Goal: Task Accomplishment & Management: Complete application form

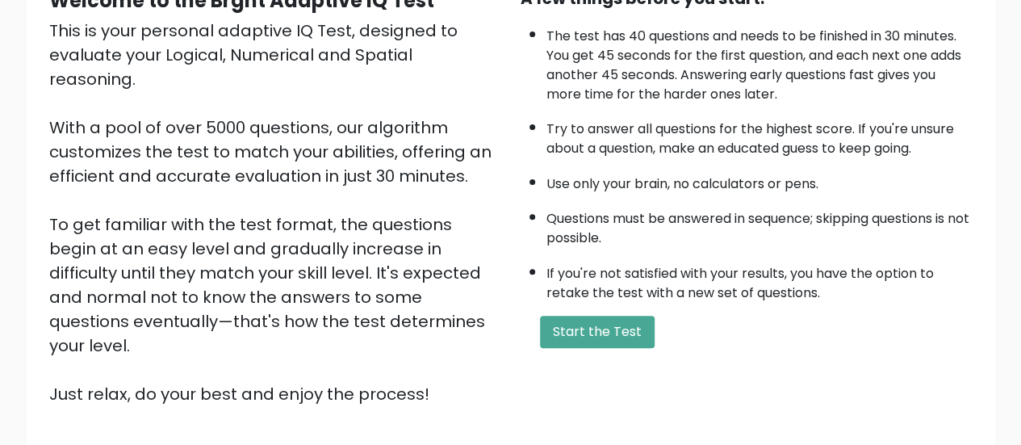
scroll to position [183, 0]
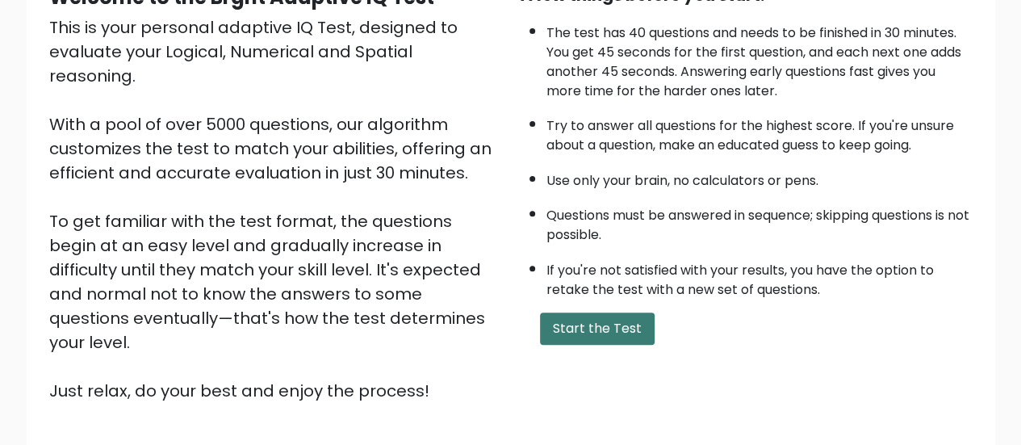
click at [561, 320] on button "Start the Test" at bounding box center [597, 328] width 115 height 32
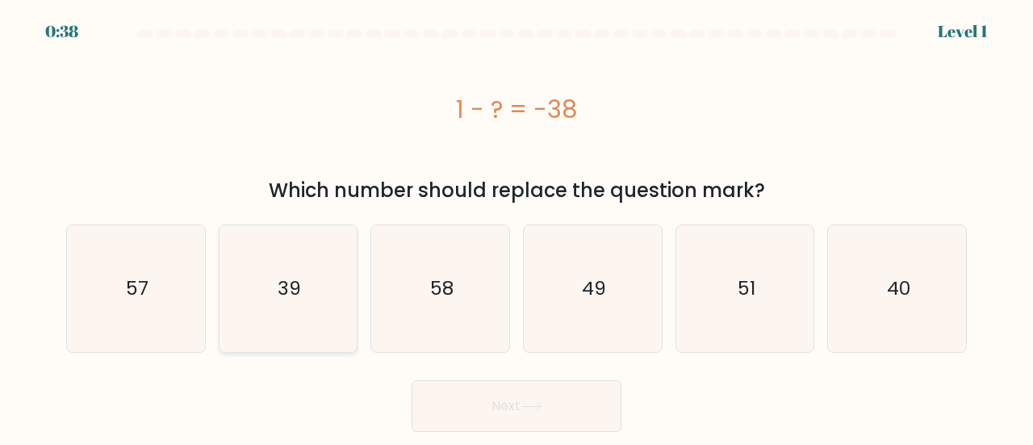
click at [258, 295] on icon "39" at bounding box center [288, 288] width 127 height 127
click at [517, 227] on input "b. 39" at bounding box center [517, 225] width 1 height 4
radio input "true"
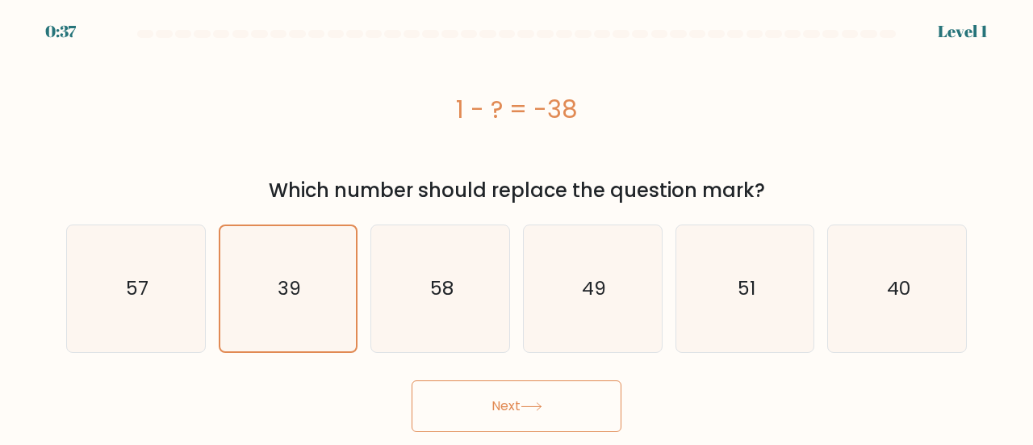
click at [465, 416] on button "Next" at bounding box center [517, 406] width 210 height 52
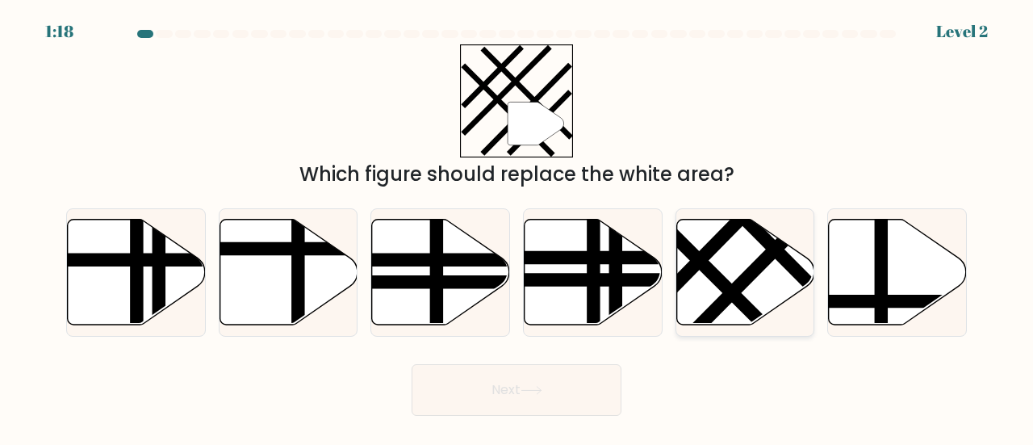
click at [702, 236] on icon at bounding box center [745, 272] width 138 height 106
click at [517, 227] on input "e." at bounding box center [517, 225] width 1 height 4
radio input "true"
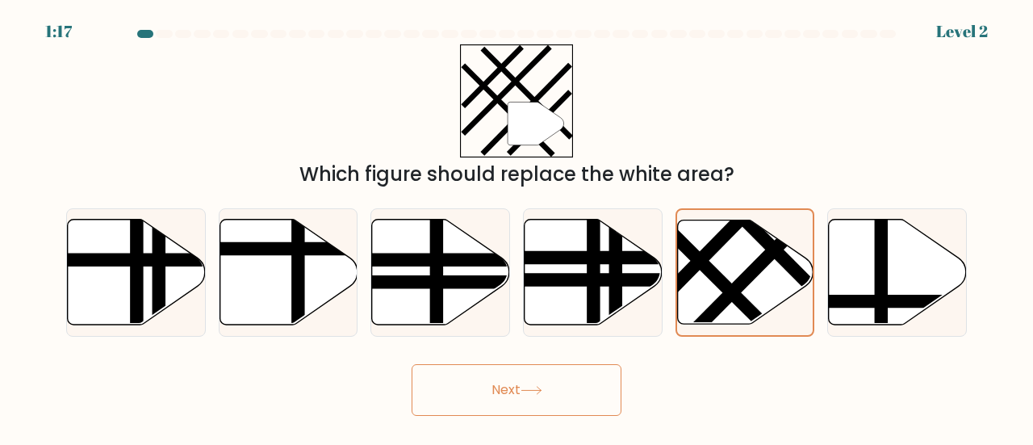
click at [577, 385] on button "Next" at bounding box center [517, 390] width 210 height 52
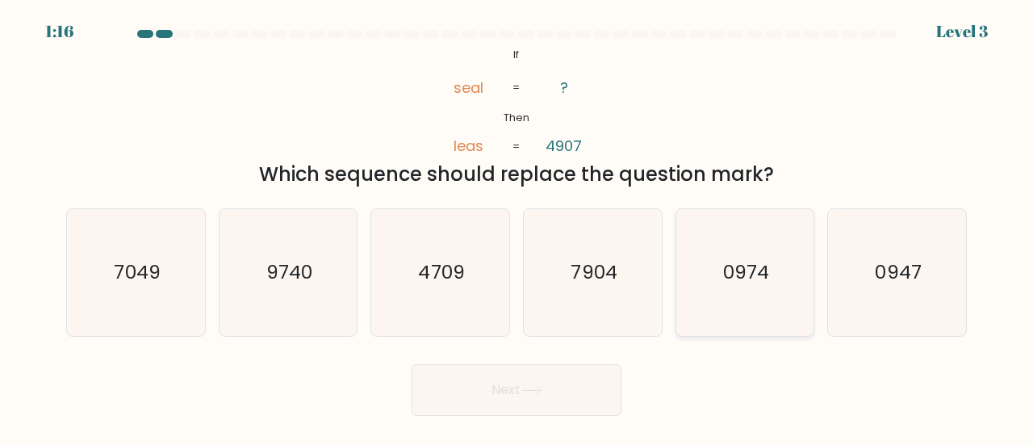
click at [705, 279] on icon "0974" at bounding box center [745, 272] width 127 height 127
click at [517, 227] on input "e. 0974" at bounding box center [517, 225] width 1 height 4
radio input "true"
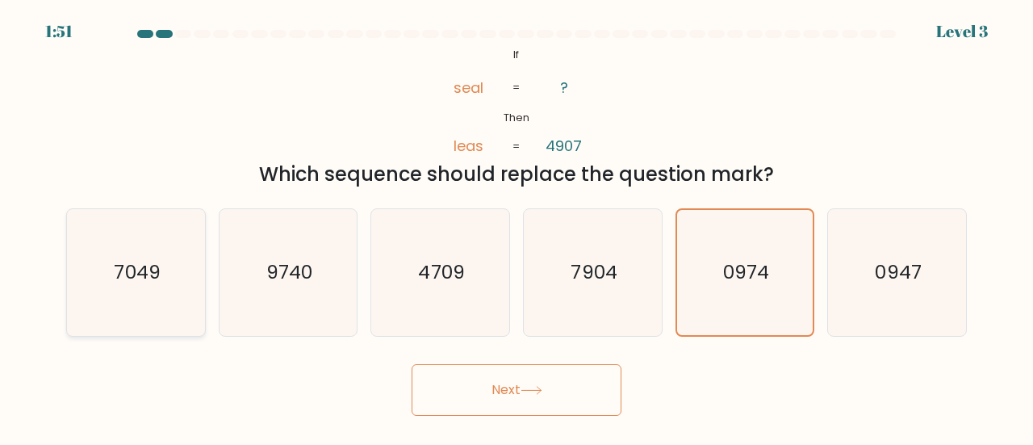
click at [158, 284] on text "7049" at bounding box center [137, 271] width 46 height 27
click at [517, 227] on input "a. 7049" at bounding box center [517, 225] width 1 height 4
radio input "true"
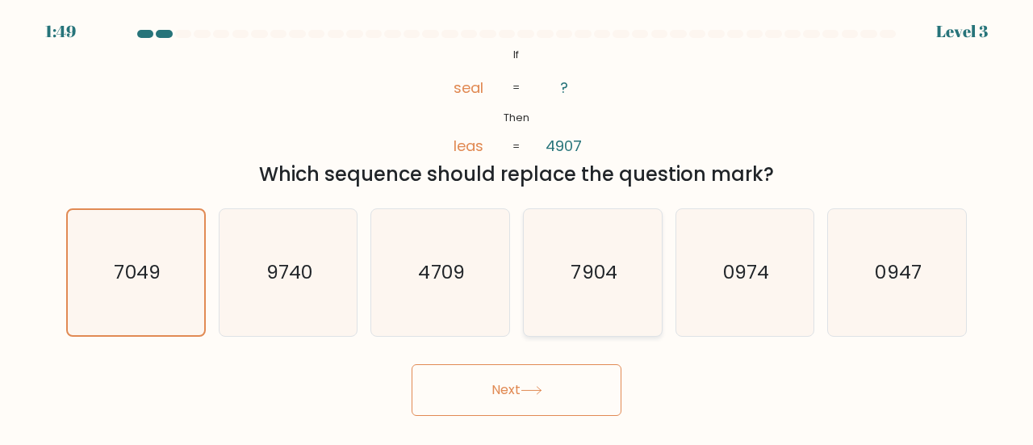
click at [577, 301] on icon "7904" at bounding box center [592, 272] width 127 height 127
click at [517, 227] on input "d. 7904" at bounding box center [517, 225] width 1 height 4
radio input "true"
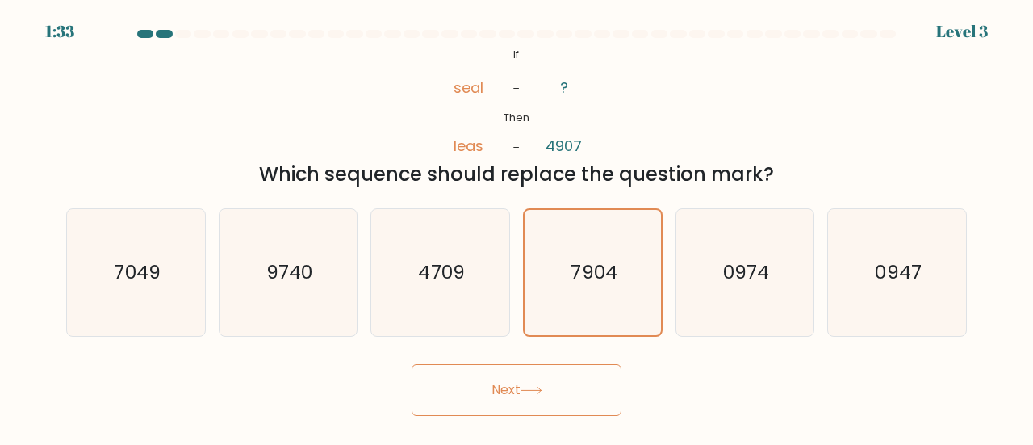
click at [539, 395] on button "Next" at bounding box center [517, 390] width 210 height 52
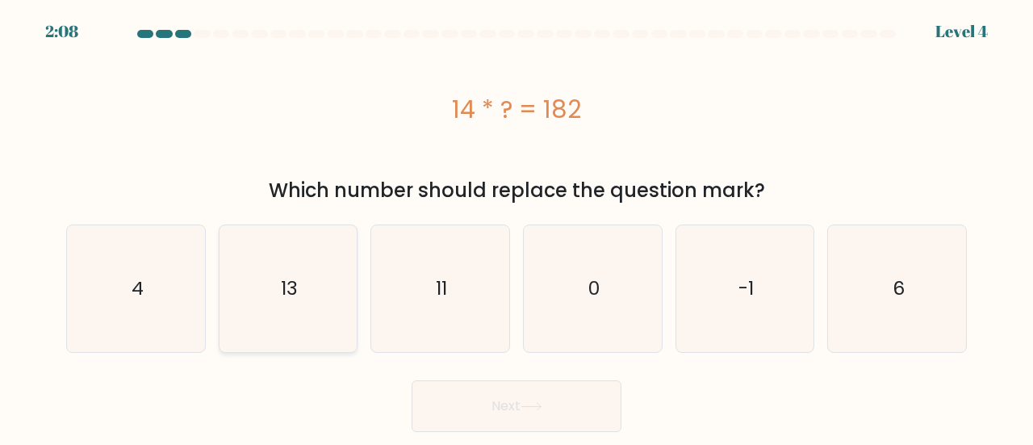
click at [295, 298] on text "13" at bounding box center [289, 288] width 17 height 27
click at [517, 227] on input "b. 13" at bounding box center [517, 225] width 1 height 4
radio input "true"
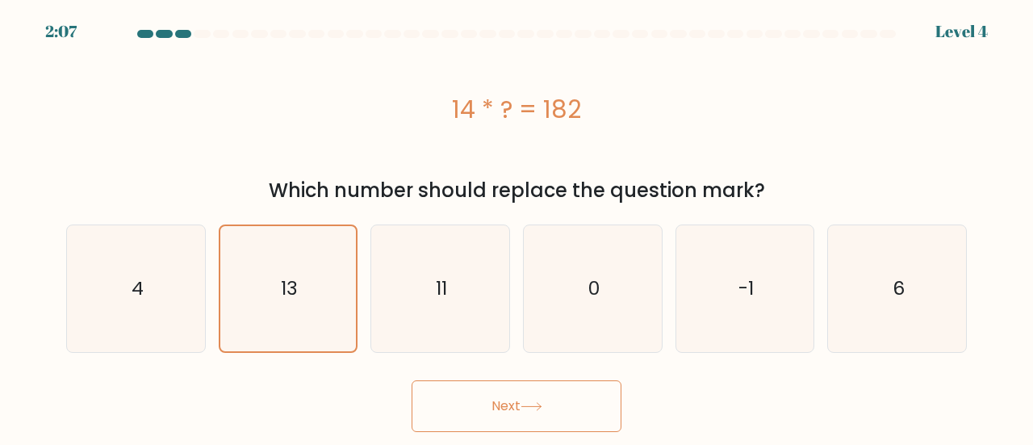
click at [477, 400] on button "Next" at bounding box center [517, 406] width 210 height 52
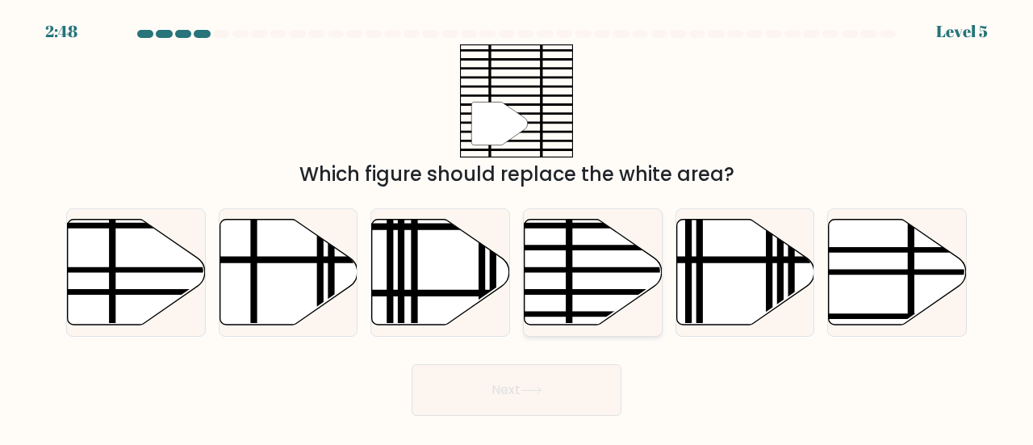
click at [592, 270] on line at bounding box center [635, 270] width 278 height 0
click at [517, 227] on input "d." at bounding box center [517, 225] width 1 height 4
radio input "true"
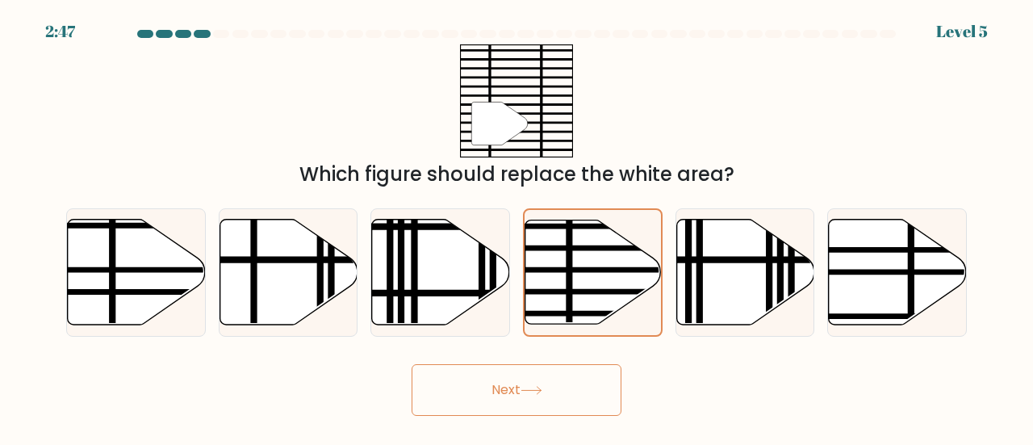
click at [540, 388] on icon at bounding box center [532, 390] width 22 height 9
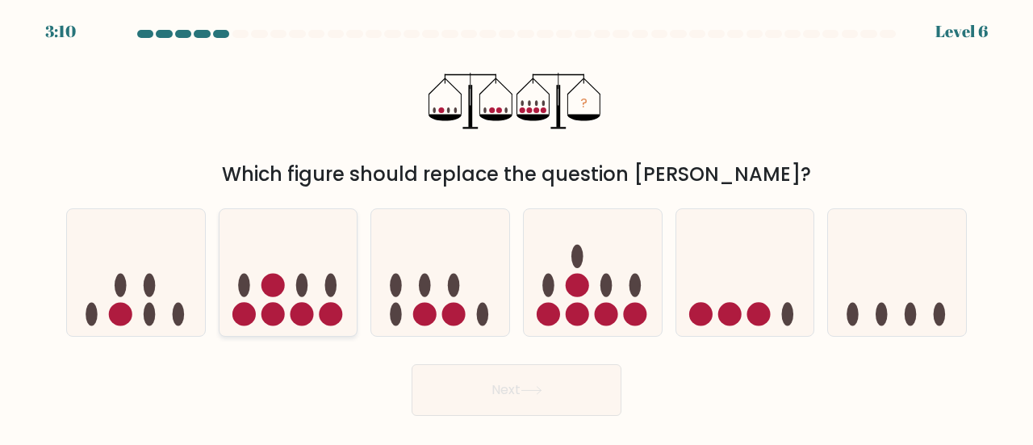
click at [299, 316] on circle at bounding box center [301, 314] width 23 height 23
click at [517, 227] on input "b." at bounding box center [517, 225] width 1 height 4
radio input "true"
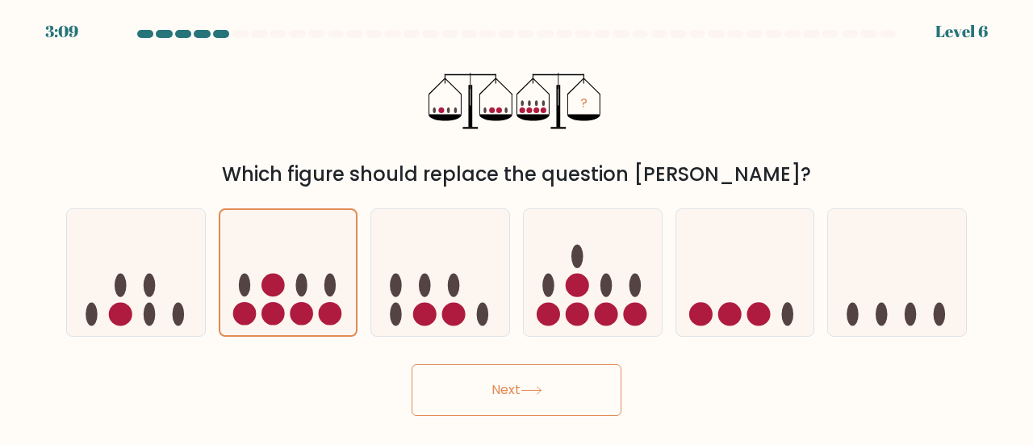
click at [471, 378] on button "Next" at bounding box center [517, 390] width 210 height 52
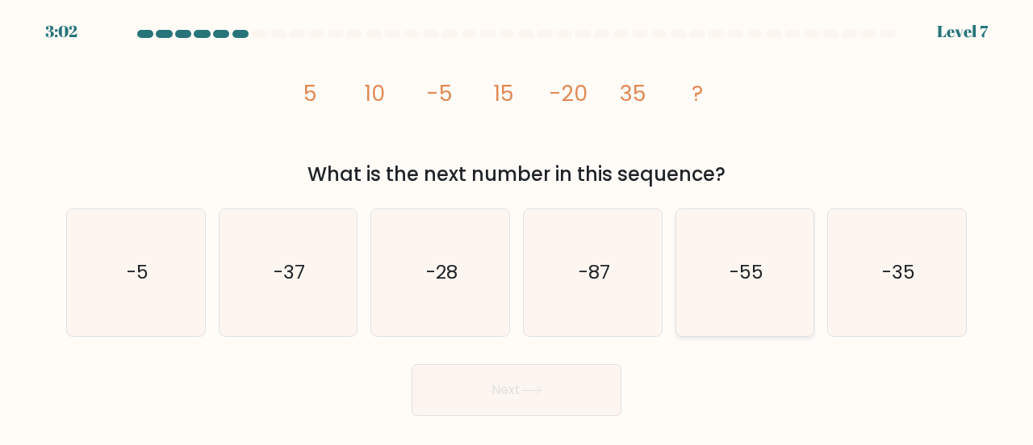
click at [734, 284] on text "-55" at bounding box center [747, 271] width 34 height 27
click at [517, 227] on input "e. -55" at bounding box center [517, 225] width 1 height 4
radio input "true"
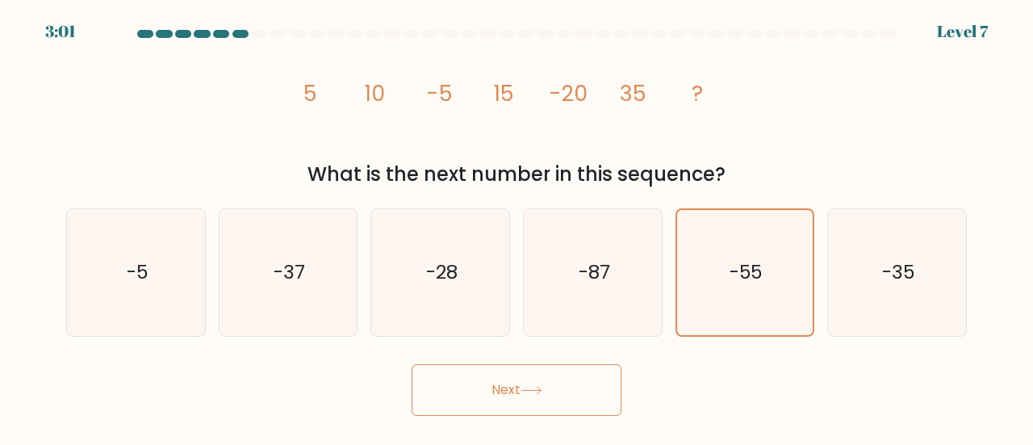
click at [519, 395] on button "Next" at bounding box center [517, 390] width 210 height 52
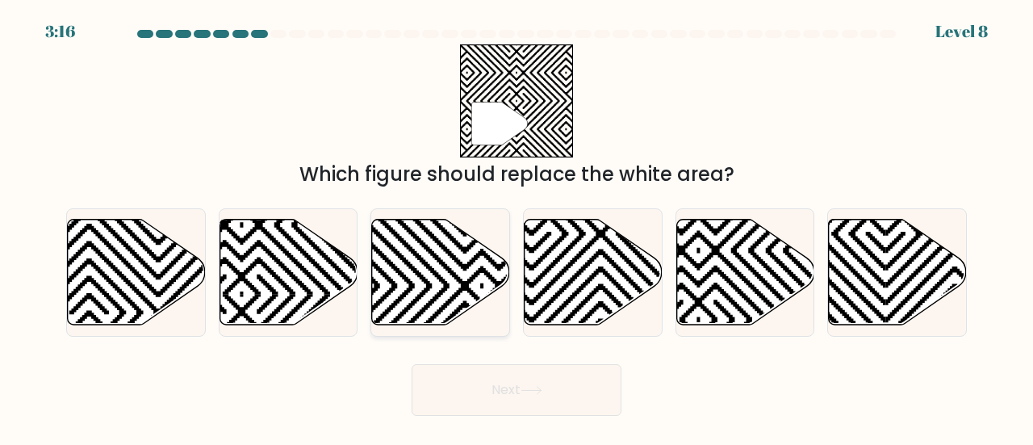
click at [416, 257] on icon at bounding box center [483, 216] width 278 height 278
click at [517, 227] on input "c." at bounding box center [517, 225] width 1 height 4
radio input "true"
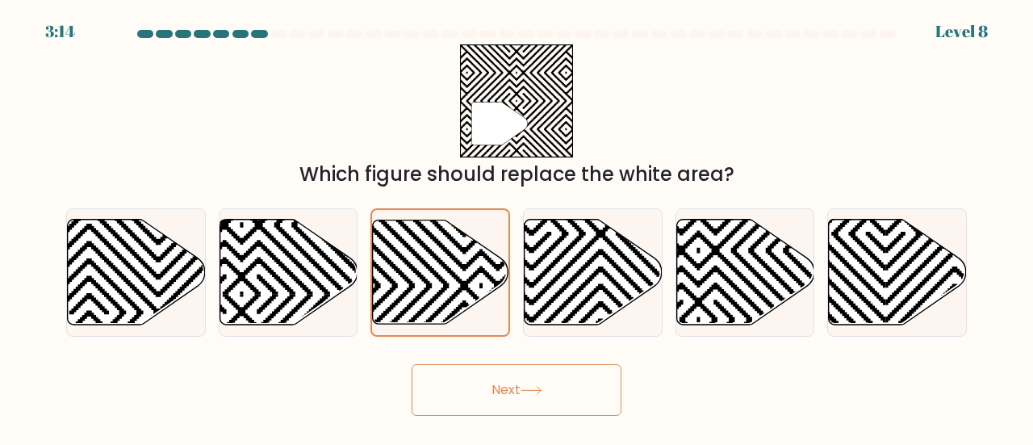
click at [505, 383] on button "Next" at bounding box center [517, 390] width 210 height 52
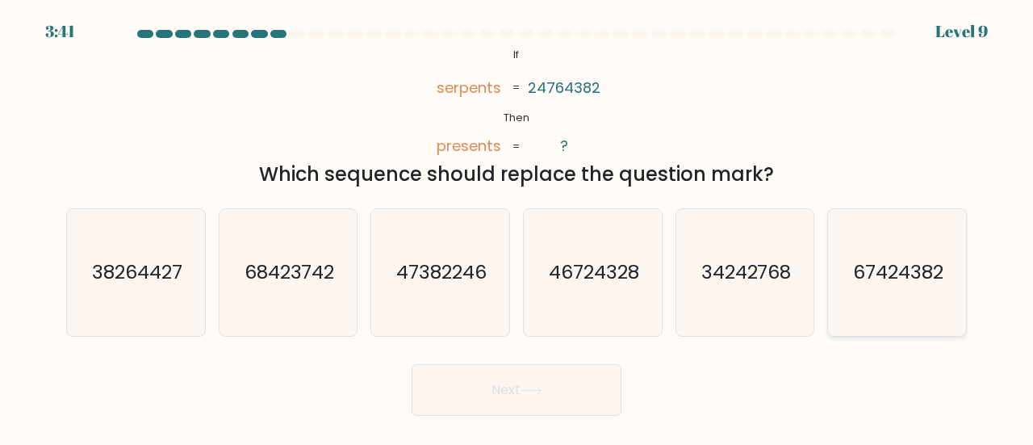
click at [907, 257] on icon "67424382" at bounding box center [897, 272] width 127 height 127
click at [517, 227] on input "f. 67424382" at bounding box center [517, 225] width 1 height 4
radio input "true"
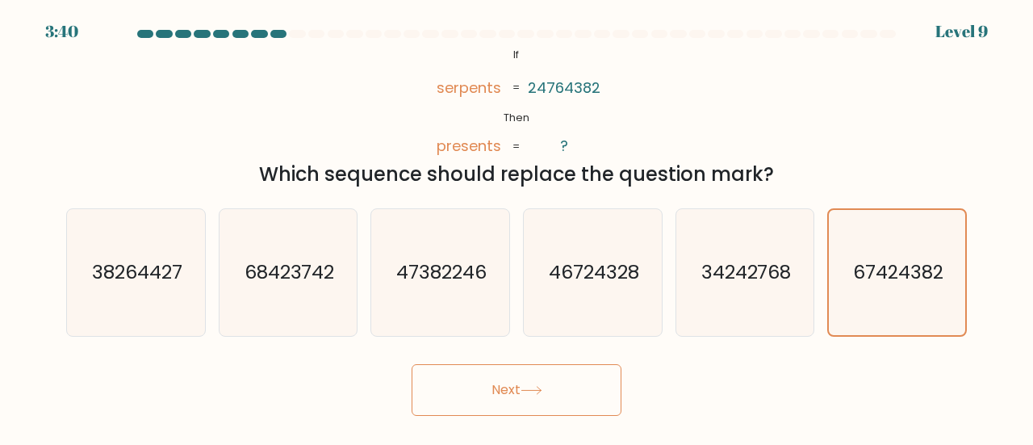
click at [540, 400] on button "Next" at bounding box center [517, 390] width 210 height 52
click at [563, 386] on button "Next" at bounding box center [517, 390] width 210 height 52
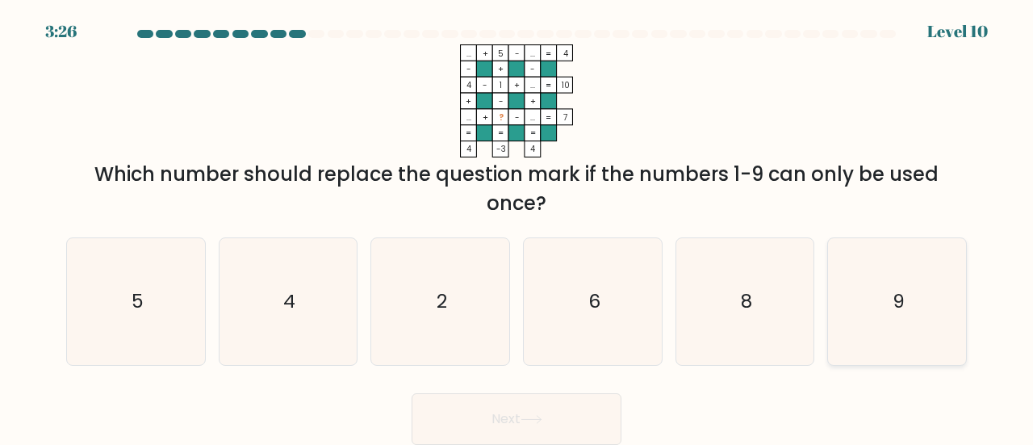
click at [894, 282] on icon "9" at bounding box center [897, 301] width 127 height 127
click at [517, 227] on input "f. 9" at bounding box center [517, 225] width 1 height 4
radio input "true"
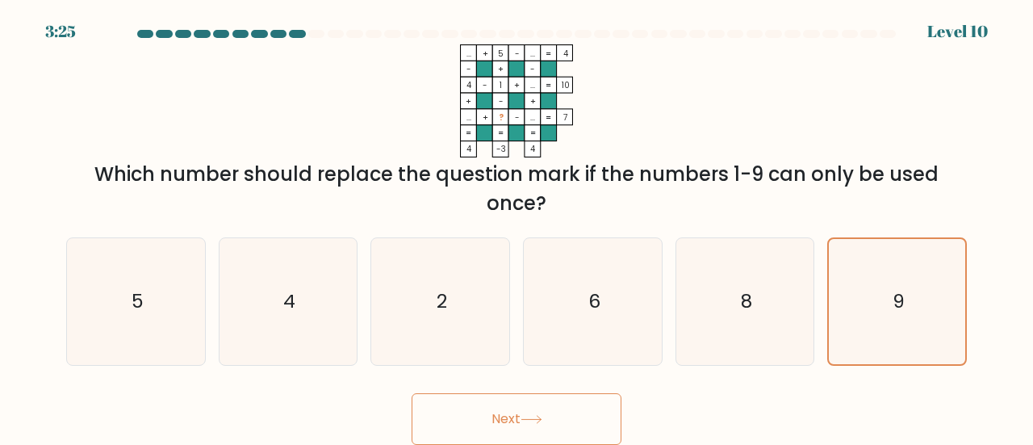
click at [567, 402] on button "Next" at bounding box center [517, 419] width 210 height 52
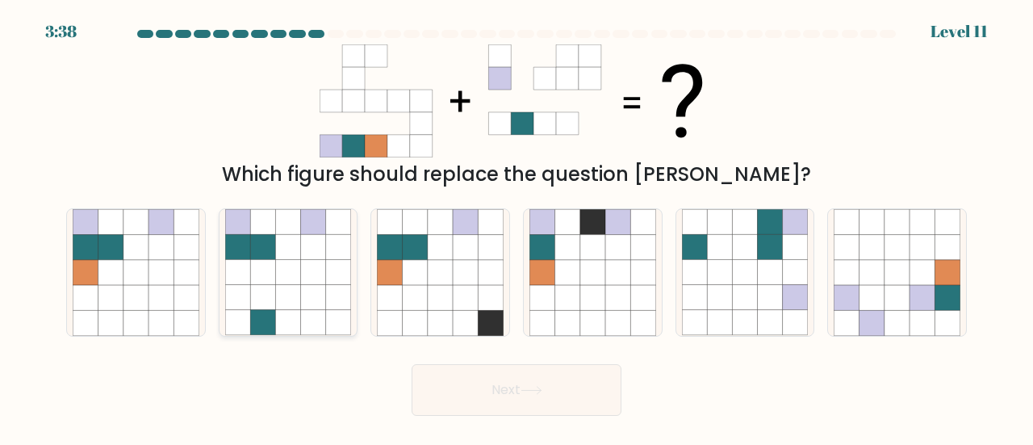
click at [255, 264] on icon at bounding box center [262, 272] width 25 height 25
click at [517, 227] on input "b." at bounding box center [517, 225] width 1 height 4
radio input "true"
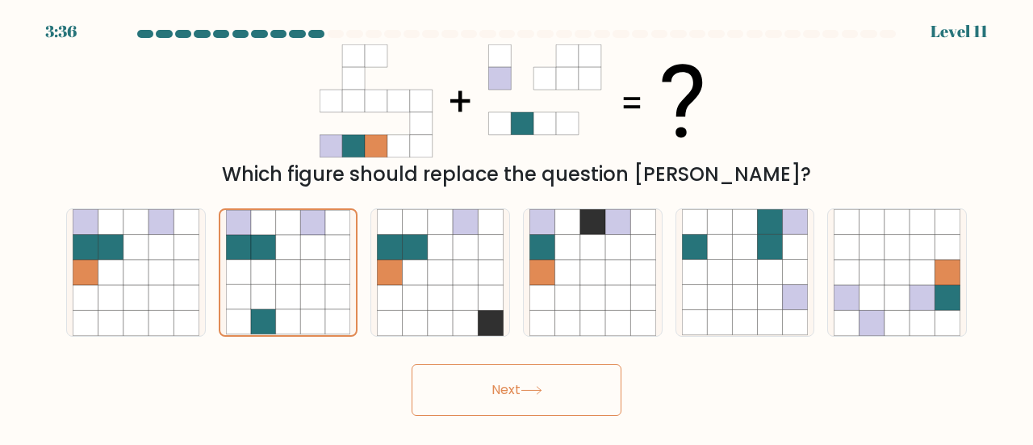
click at [483, 393] on button "Next" at bounding box center [517, 390] width 210 height 52
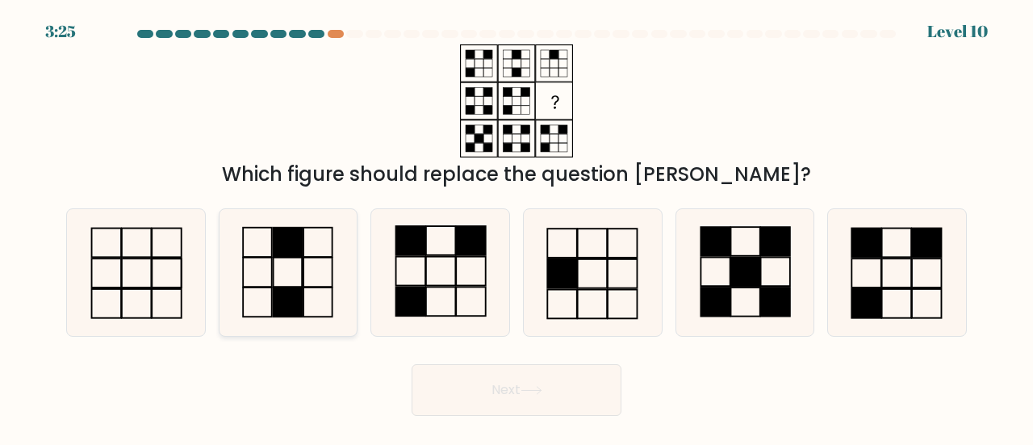
click at [276, 249] on rect at bounding box center [288, 242] width 29 height 29
click at [517, 227] on input "b." at bounding box center [517, 225] width 1 height 4
radio input "true"
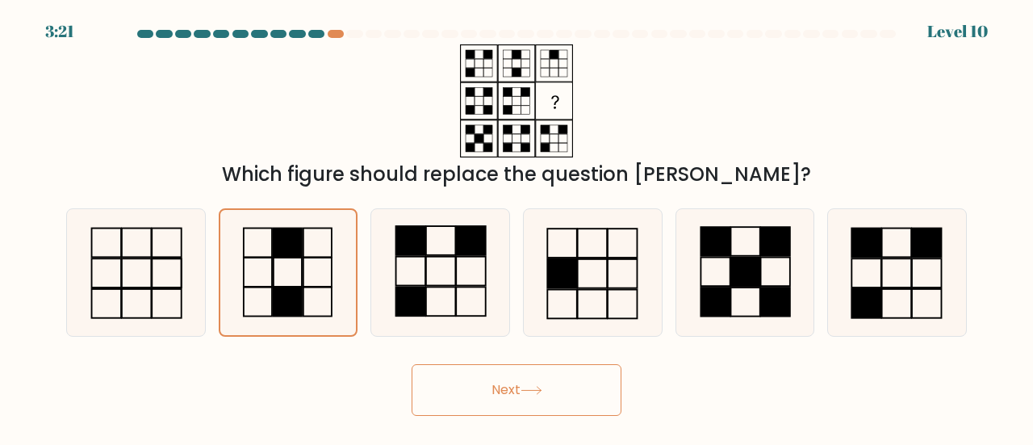
click at [489, 393] on button "Next" at bounding box center [517, 390] width 210 height 52
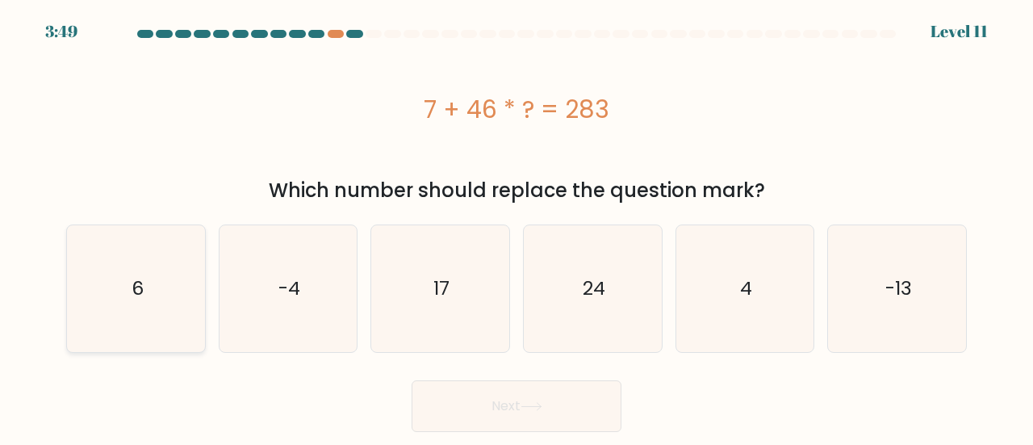
click at [149, 289] on icon "6" at bounding box center [136, 288] width 127 height 127
click at [517, 227] on input "a. 6" at bounding box center [517, 225] width 1 height 4
radio input "true"
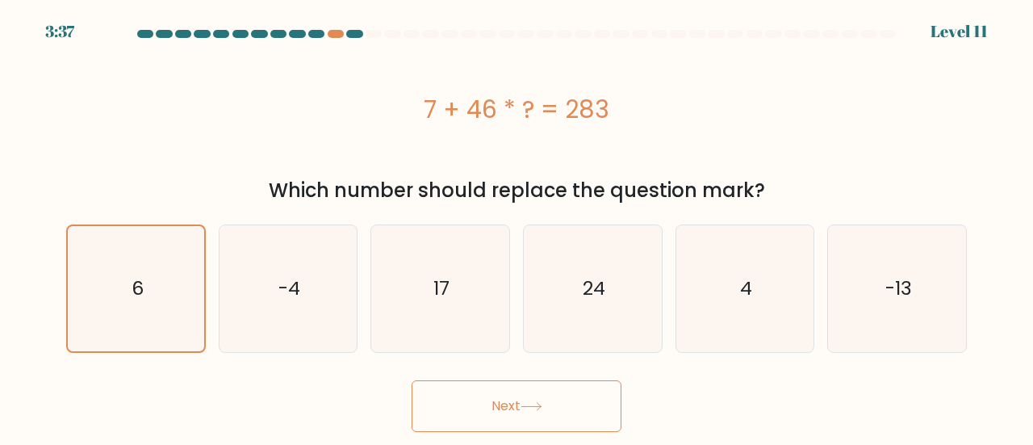
click at [475, 408] on button "Next" at bounding box center [517, 406] width 210 height 52
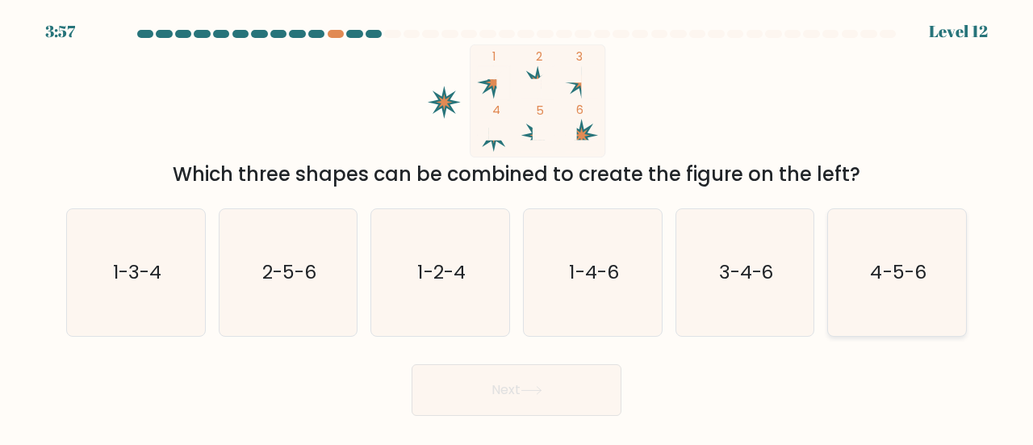
click at [926, 270] on text "4-5-6" at bounding box center [899, 271] width 56 height 27
click at [517, 227] on input "f. 4-5-6" at bounding box center [517, 225] width 1 height 4
radio input "true"
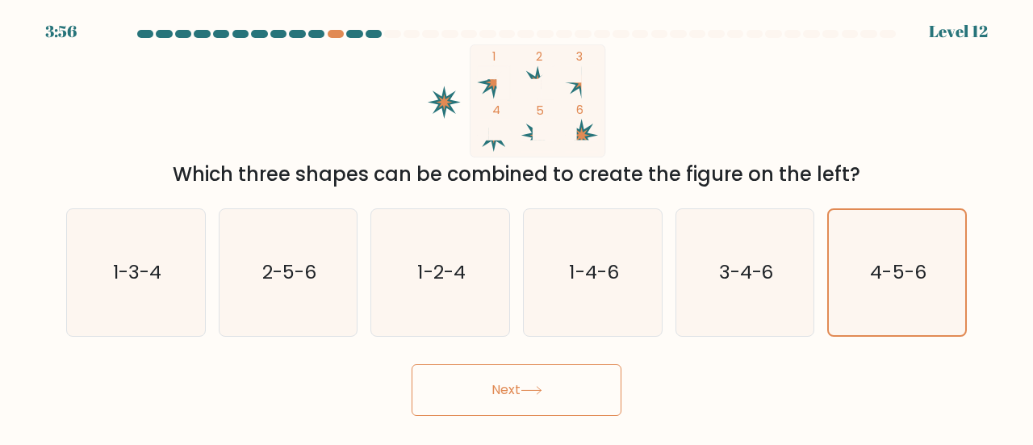
click at [542, 388] on icon at bounding box center [532, 390] width 22 height 9
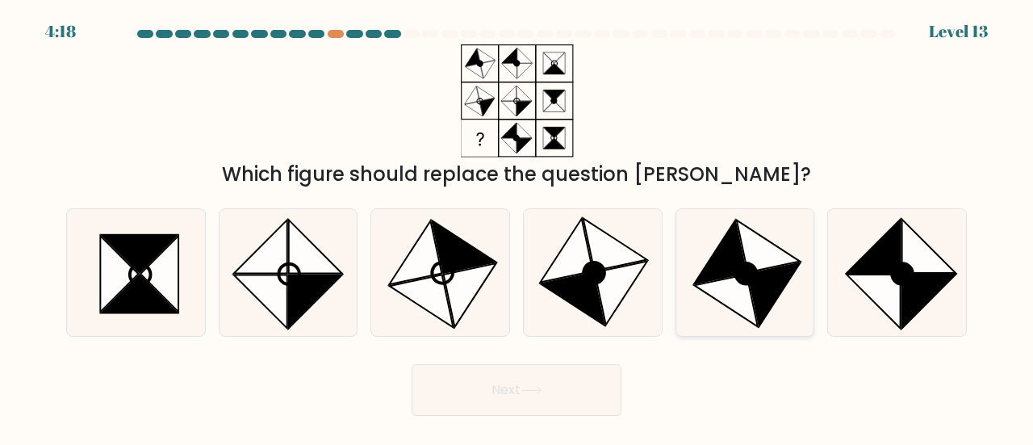
click at [761, 272] on icon at bounding box center [774, 295] width 52 height 64
click at [517, 227] on input "e." at bounding box center [517, 225] width 1 height 4
radio input "true"
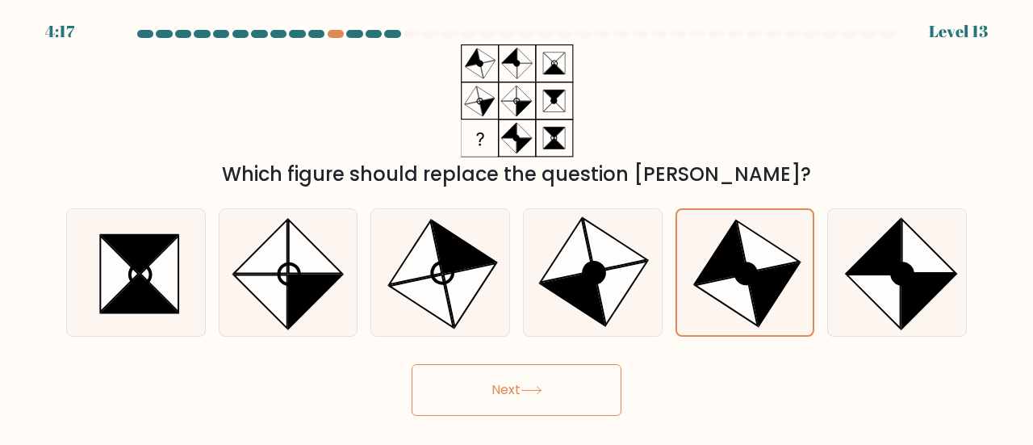
click at [490, 411] on button "Next" at bounding box center [517, 390] width 210 height 52
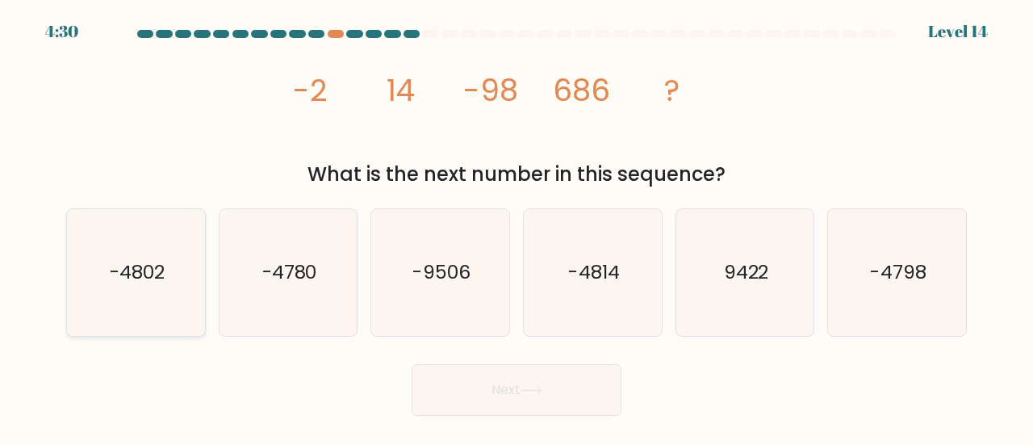
click at [155, 278] on text "-4802" at bounding box center [137, 271] width 55 height 27
click at [517, 227] on input "a. -4802" at bounding box center [517, 225] width 1 height 4
radio input "true"
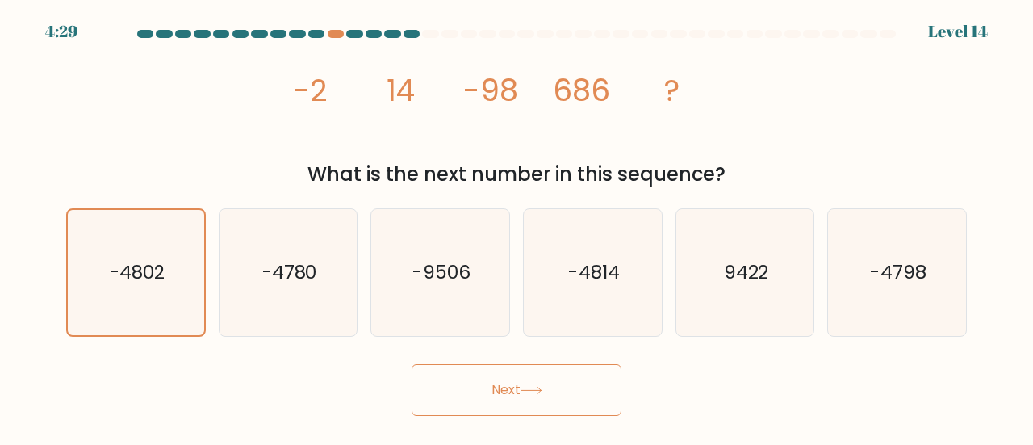
click at [508, 408] on button "Next" at bounding box center [517, 390] width 210 height 52
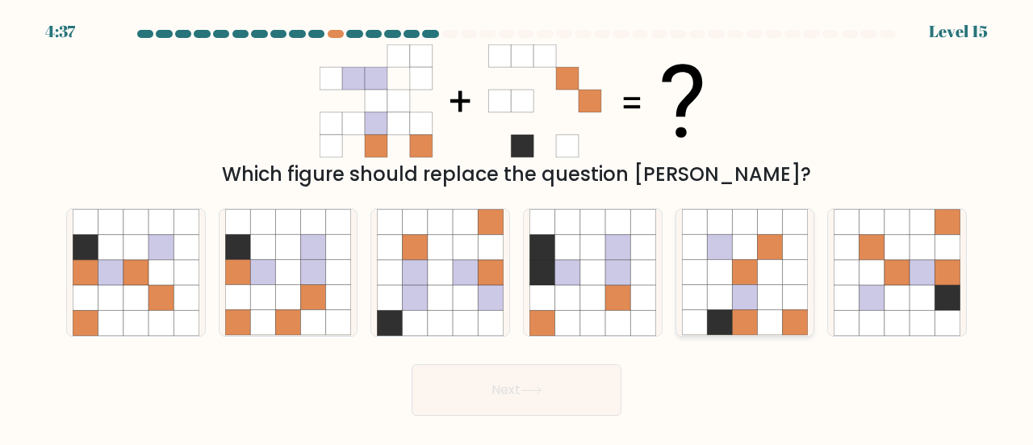
click at [758, 311] on icon at bounding box center [770, 322] width 25 height 25
click at [517, 227] on input "e." at bounding box center [517, 225] width 1 height 4
radio input "true"
click at [567, 377] on button "Next" at bounding box center [517, 390] width 210 height 52
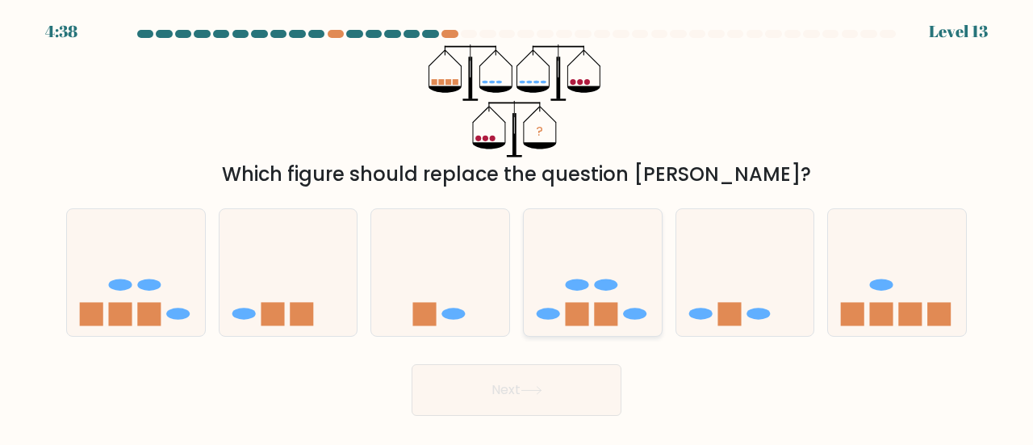
click at [560, 277] on icon at bounding box center [593, 273] width 138 height 114
click at [517, 227] on input "d." at bounding box center [517, 225] width 1 height 4
radio input "true"
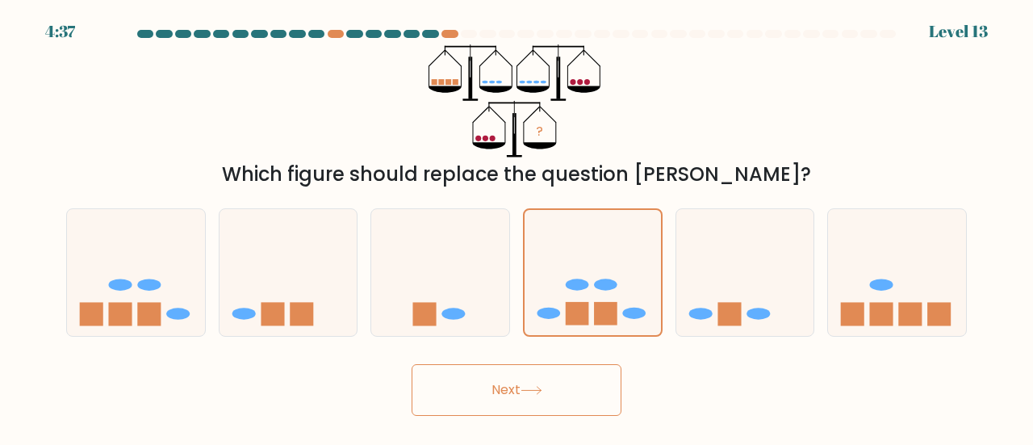
click at [517, 377] on button "Next" at bounding box center [517, 390] width 210 height 52
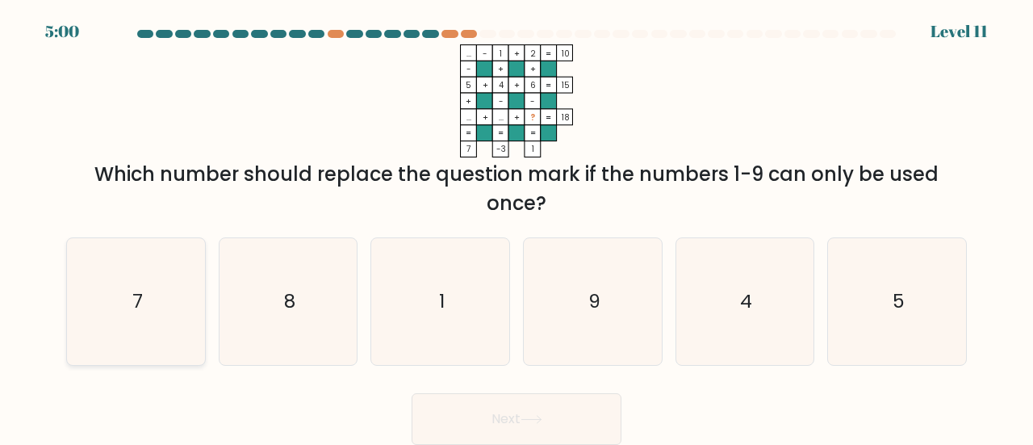
click at [95, 294] on icon "7" at bounding box center [136, 301] width 127 height 127
click at [517, 227] on input "a. 7" at bounding box center [517, 225] width 1 height 4
radio input "true"
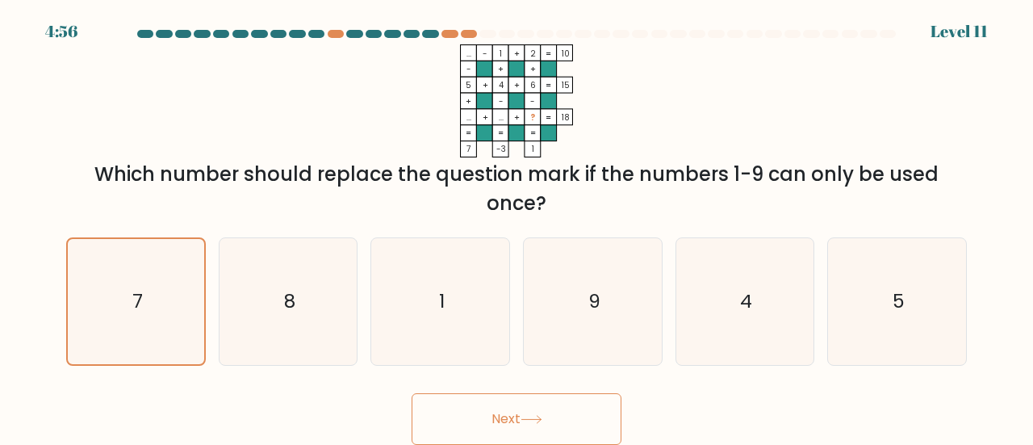
click at [458, 413] on button "Next" at bounding box center [517, 419] width 210 height 52
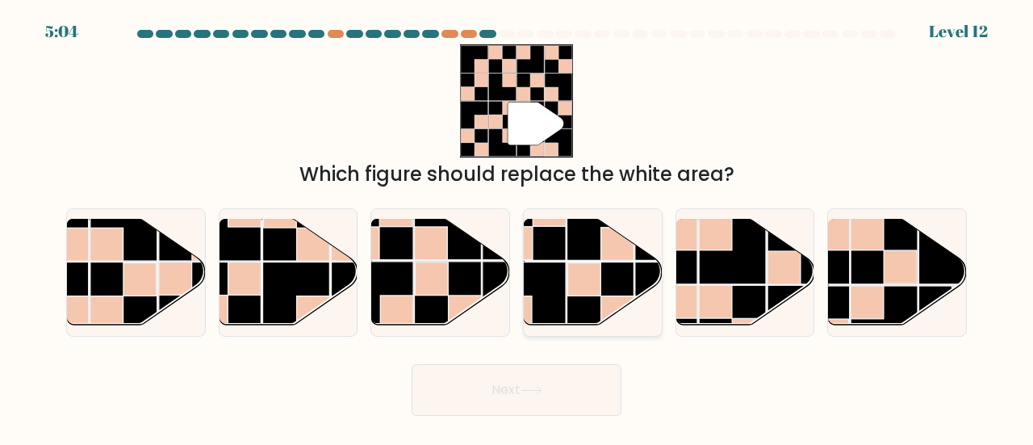
click at [596, 288] on rect at bounding box center [584, 278] width 33 height 33
click at [517, 227] on input "d." at bounding box center [517, 225] width 1 height 4
radio input "true"
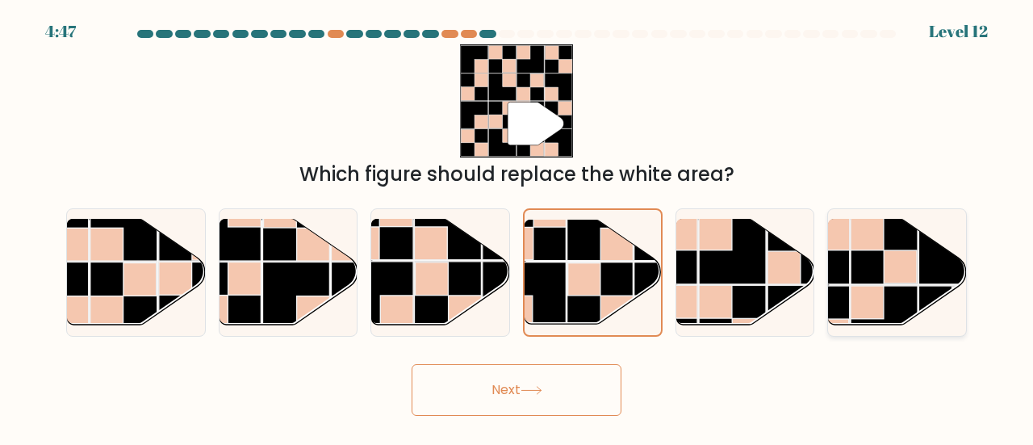
click at [877, 251] on rect at bounding box center [885, 250] width 67 height 67
click at [517, 227] on input "f." at bounding box center [517, 225] width 1 height 4
radio input "true"
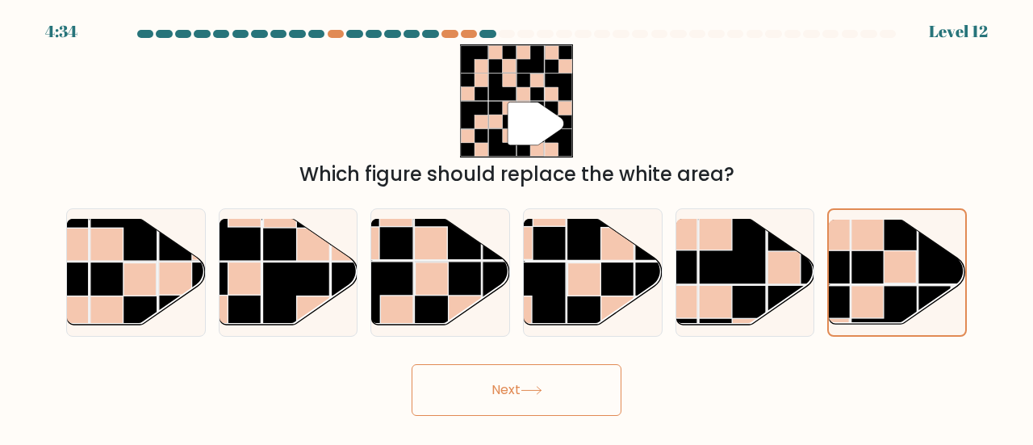
click at [479, 394] on button "Next" at bounding box center [517, 390] width 210 height 52
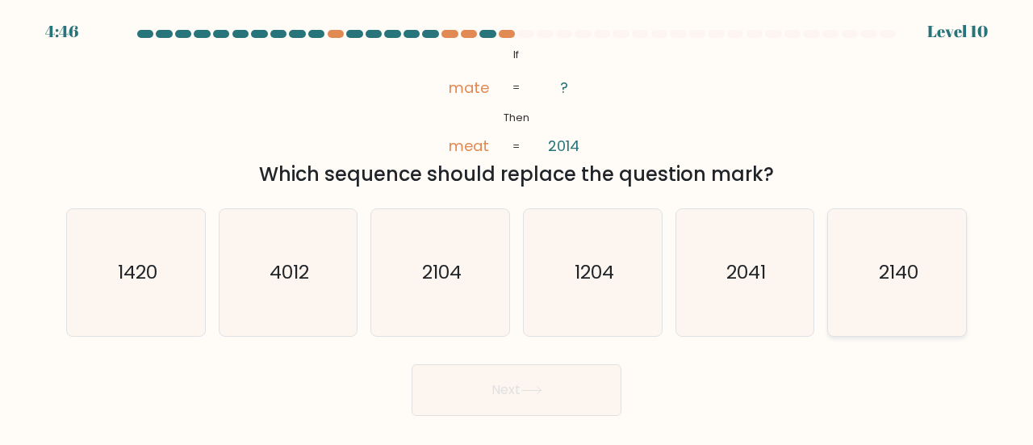
click at [888, 275] on text "2140" at bounding box center [899, 271] width 40 height 27
click at [517, 227] on input "f. 2140" at bounding box center [517, 225] width 1 height 4
radio input "true"
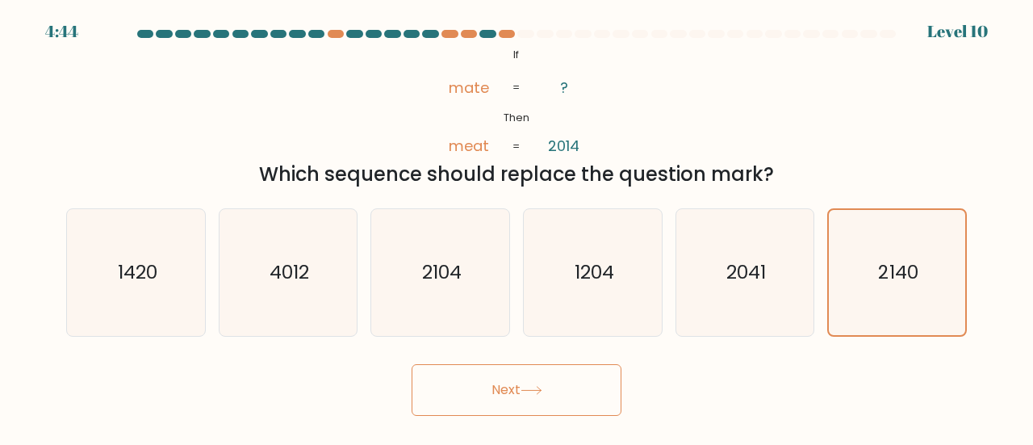
click at [483, 387] on button "Next" at bounding box center [517, 390] width 210 height 52
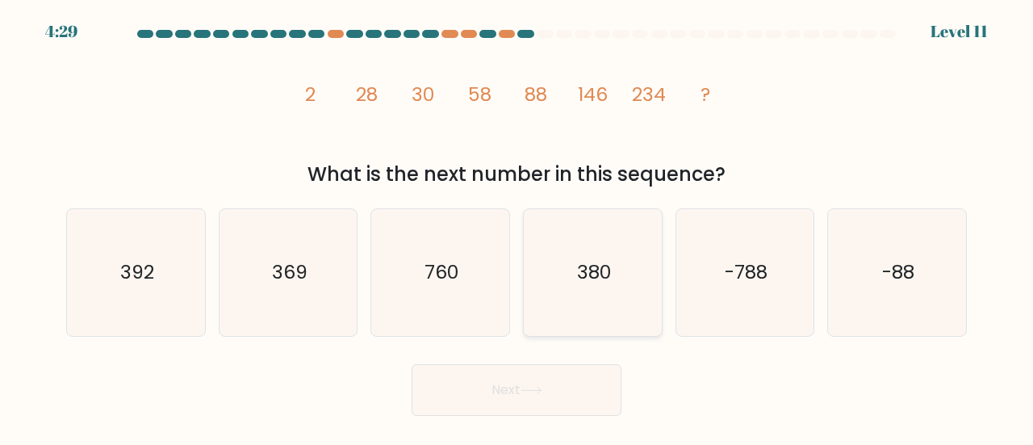
click at [561, 257] on icon "380" at bounding box center [592, 272] width 127 height 127
click at [517, 227] on input "d. 380" at bounding box center [517, 225] width 1 height 4
radio input "true"
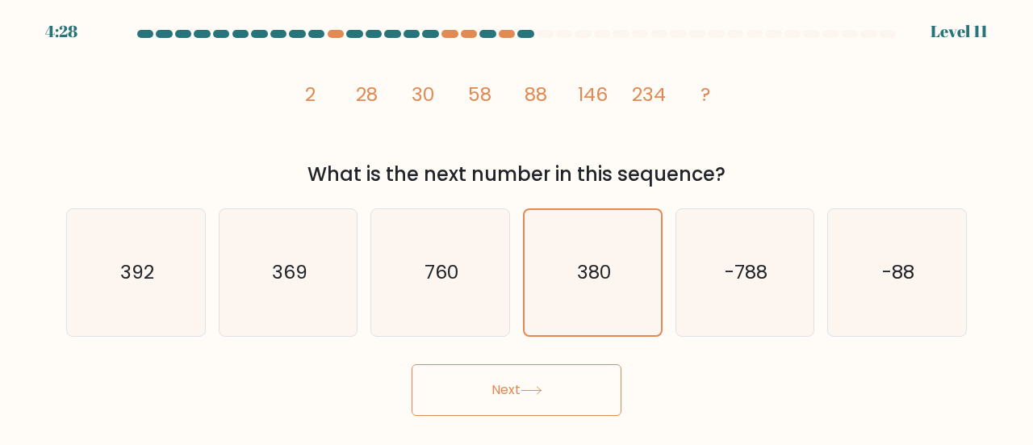
click at [549, 379] on button "Next" at bounding box center [517, 390] width 210 height 52
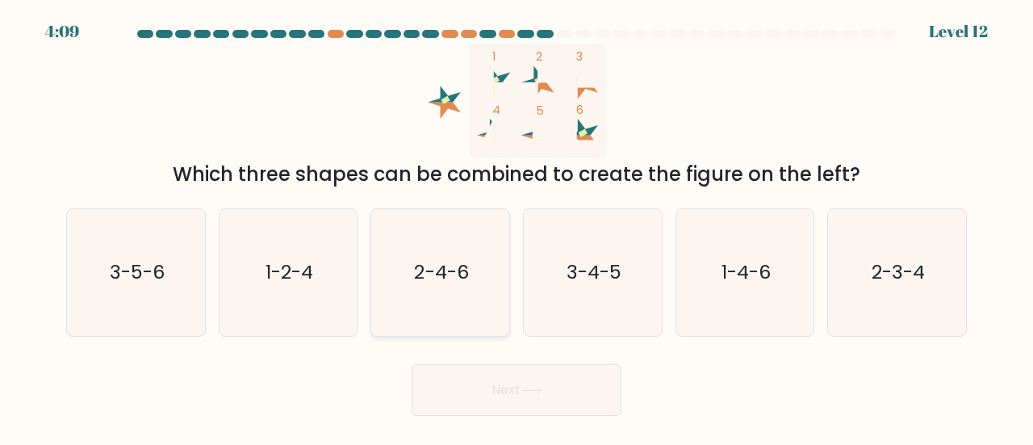
click at [435, 266] on text "2-4-6" at bounding box center [442, 271] width 54 height 27
click at [517, 227] on input "c. 2-4-6" at bounding box center [517, 225] width 1 height 4
radio input "true"
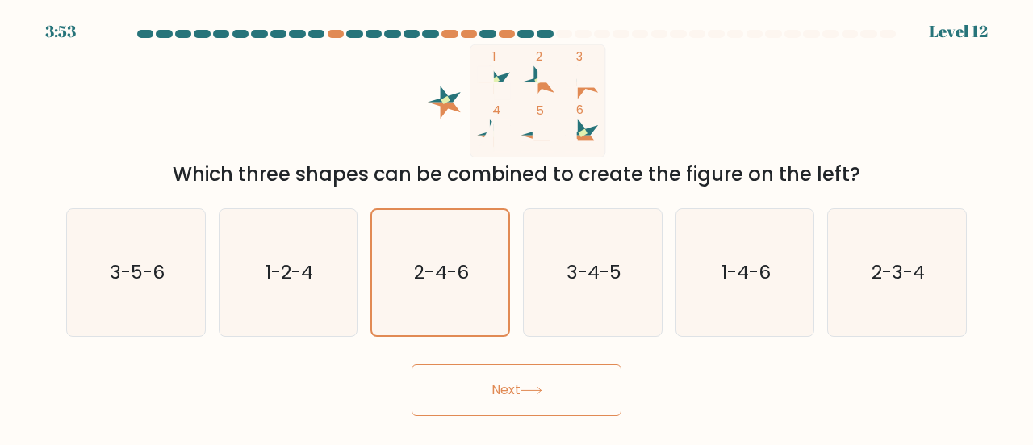
click at [497, 404] on button "Next" at bounding box center [517, 390] width 210 height 52
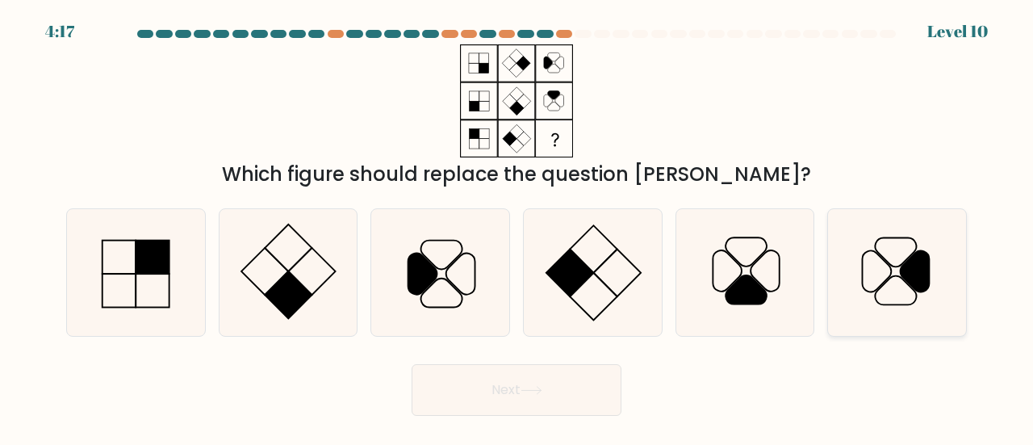
click at [877, 292] on icon at bounding box center [897, 272] width 127 height 127
click at [517, 227] on input "f." at bounding box center [517, 225] width 1 height 4
radio input "true"
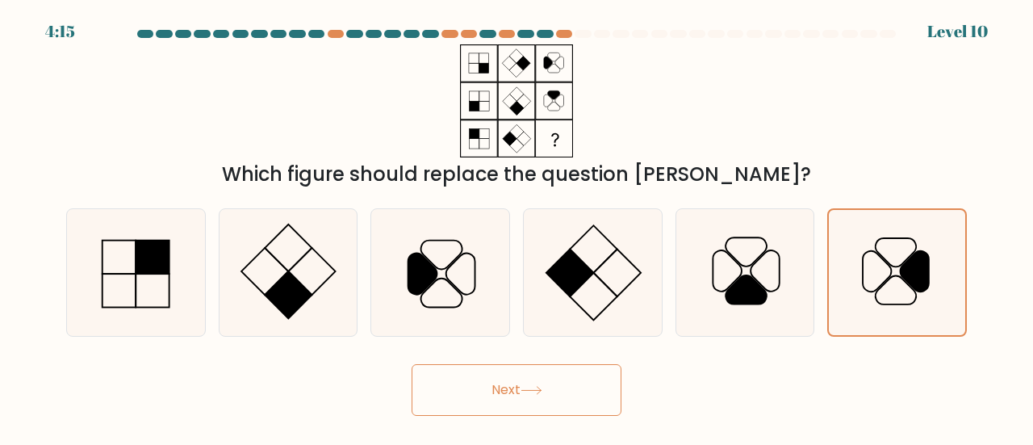
click at [542, 392] on icon at bounding box center [532, 390] width 22 height 9
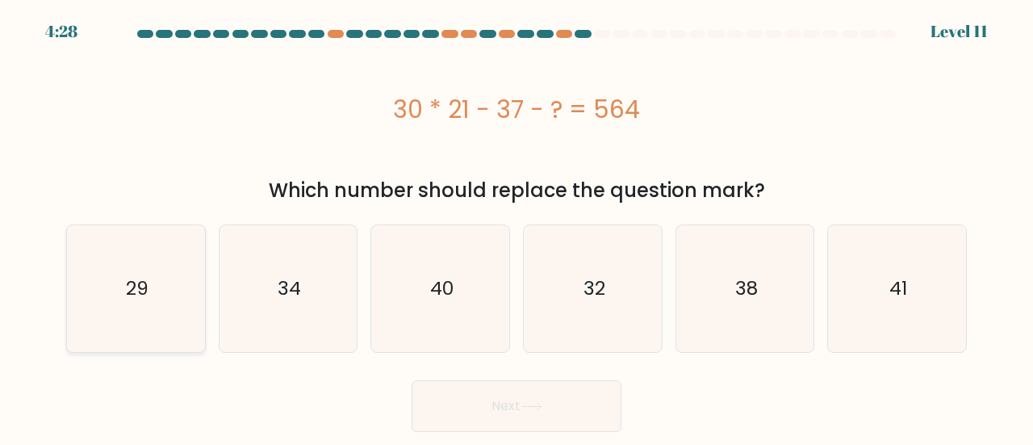
click at [140, 294] on text "29" at bounding box center [137, 288] width 23 height 27
click at [517, 227] on input "a. 29" at bounding box center [517, 225] width 1 height 4
radio input "true"
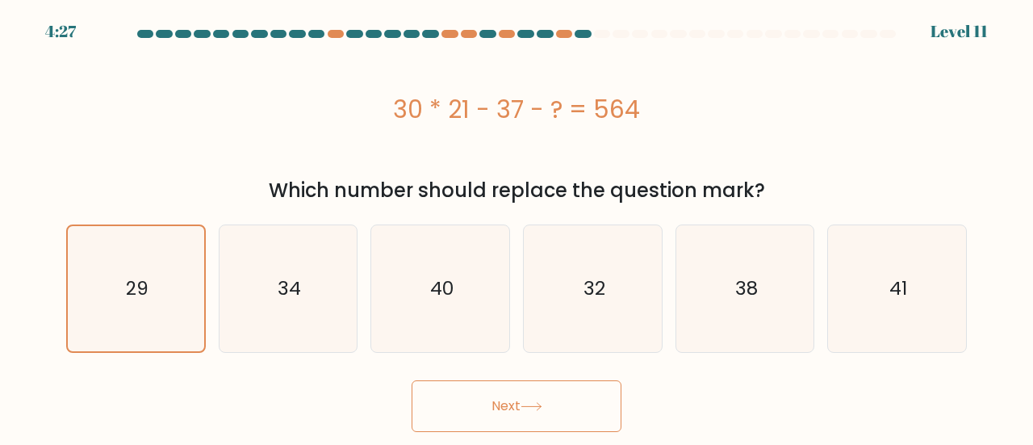
click at [516, 428] on button "Next" at bounding box center [517, 406] width 210 height 52
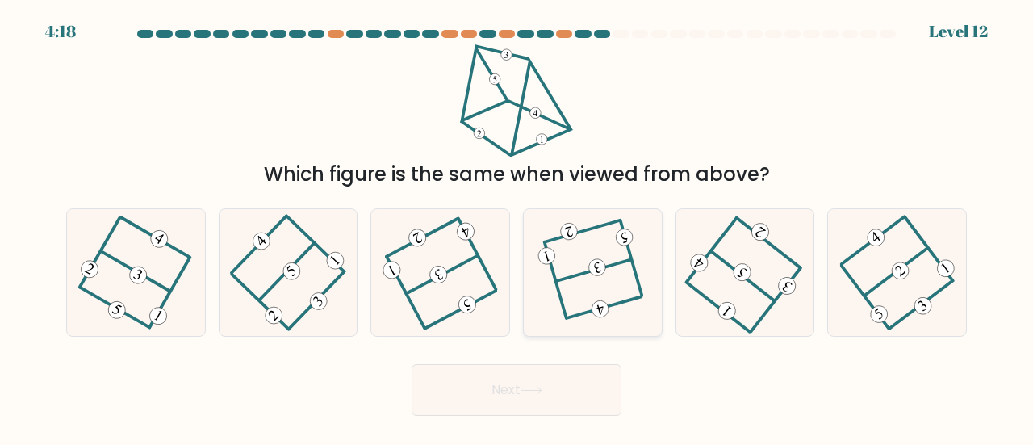
click at [617, 273] on icon at bounding box center [592, 272] width 97 height 101
click at [517, 227] on input "d." at bounding box center [517, 225] width 1 height 4
radio input "true"
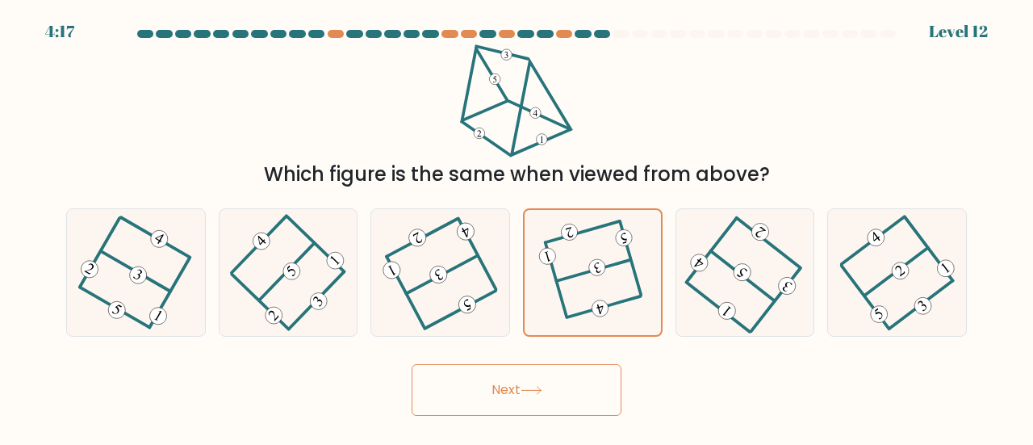
click at [556, 400] on button "Next" at bounding box center [517, 390] width 210 height 52
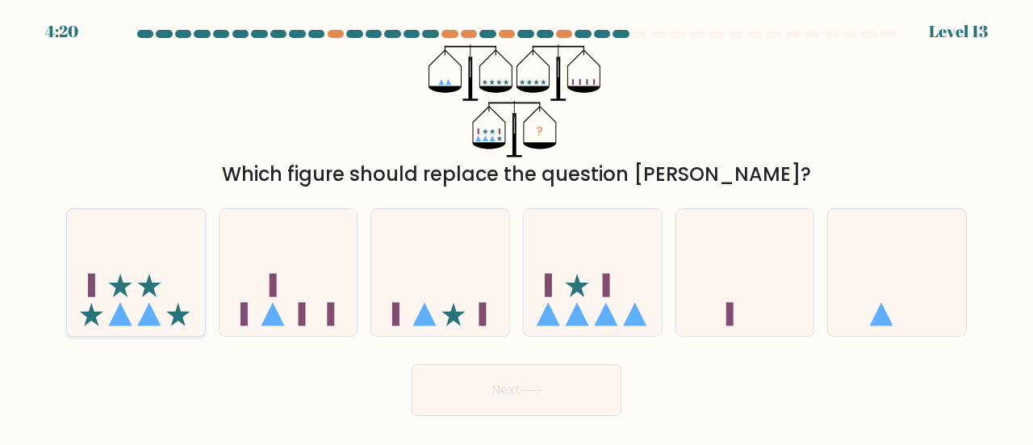
click at [153, 249] on icon at bounding box center [136, 273] width 138 height 114
click at [517, 227] on input "a." at bounding box center [517, 225] width 1 height 4
radio input "true"
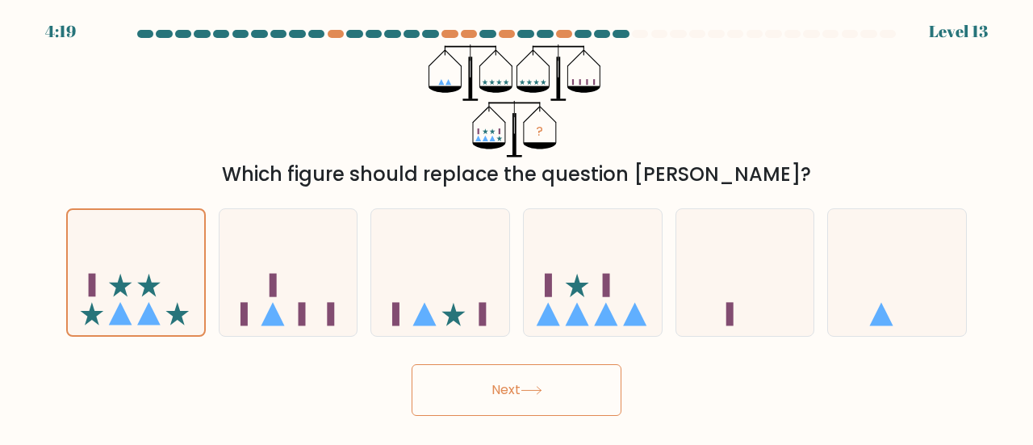
click at [562, 375] on button "Next" at bounding box center [517, 390] width 210 height 52
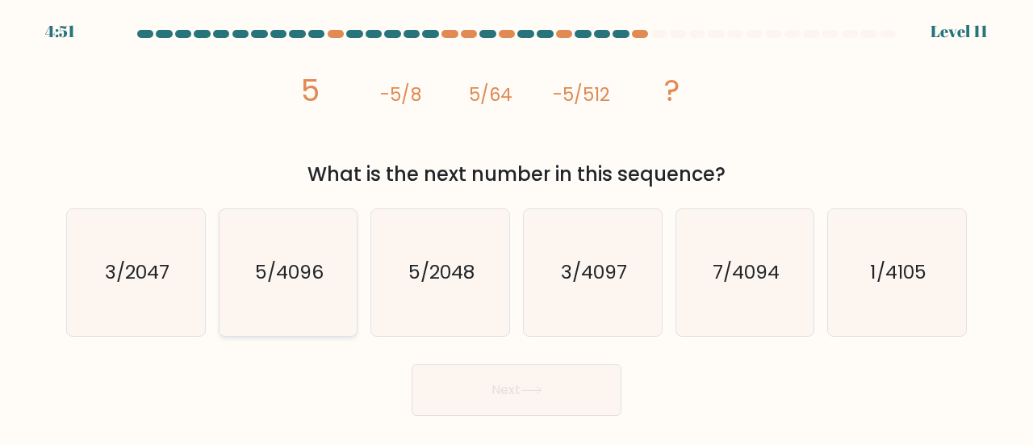
click at [268, 254] on icon "5/4096" at bounding box center [288, 272] width 127 height 127
click at [517, 227] on input "b. 5/4096" at bounding box center [517, 225] width 1 height 4
radio input "true"
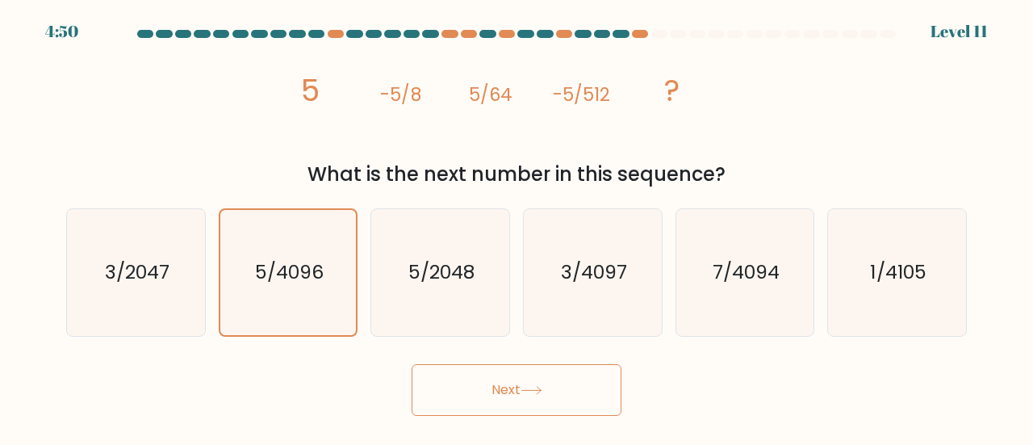
click at [526, 383] on button "Next" at bounding box center [517, 390] width 210 height 52
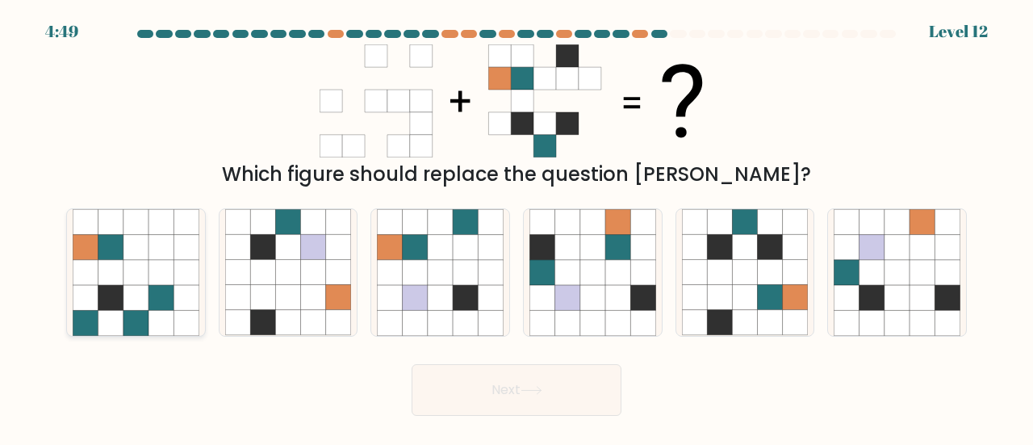
click at [134, 262] on icon at bounding box center [135, 272] width 25 height 25
click at [517, 227] on input "a." at bounding box center [517, 225] width 1 height 4
radio input "true"
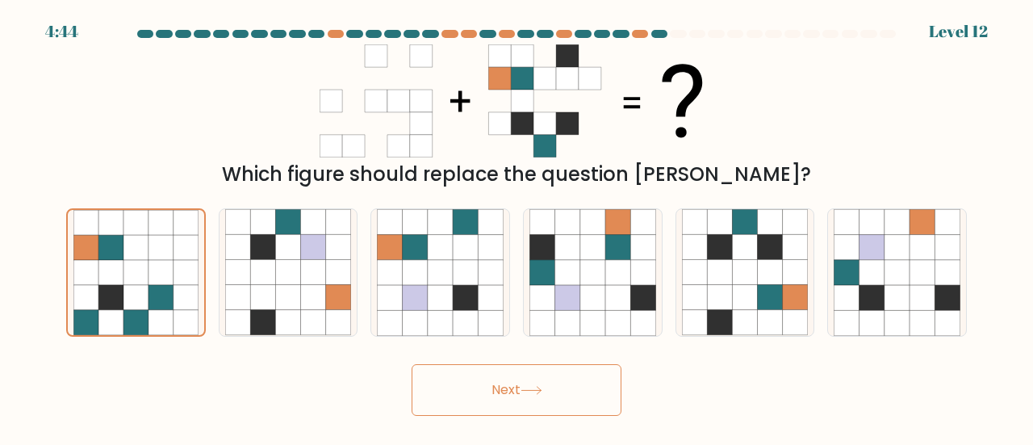
click at [517, 390] on button "Next" at bounding box center [517, 390] width 210 height 52
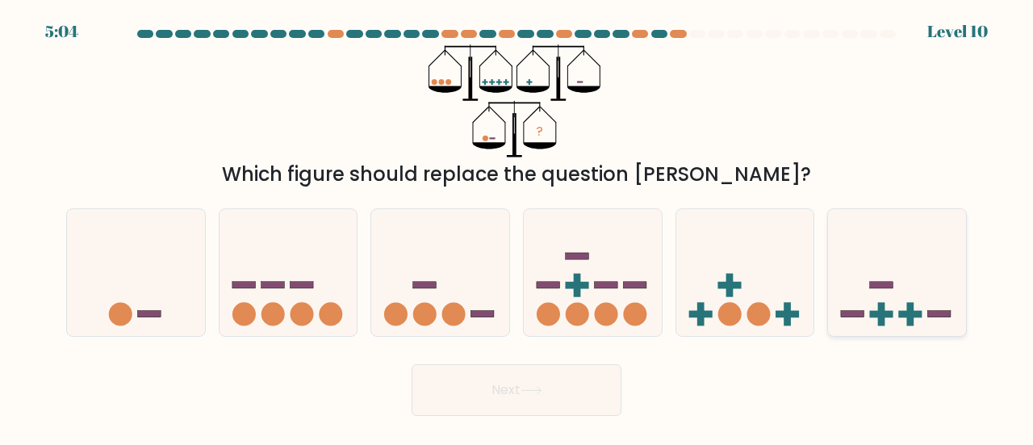
click at [925, 262] on icon at bounding box center [897, 273] width 138 height 114
click at [517, 227] on input "f." at bounding box center [517, 225] width 1 height 4
radio input "true"
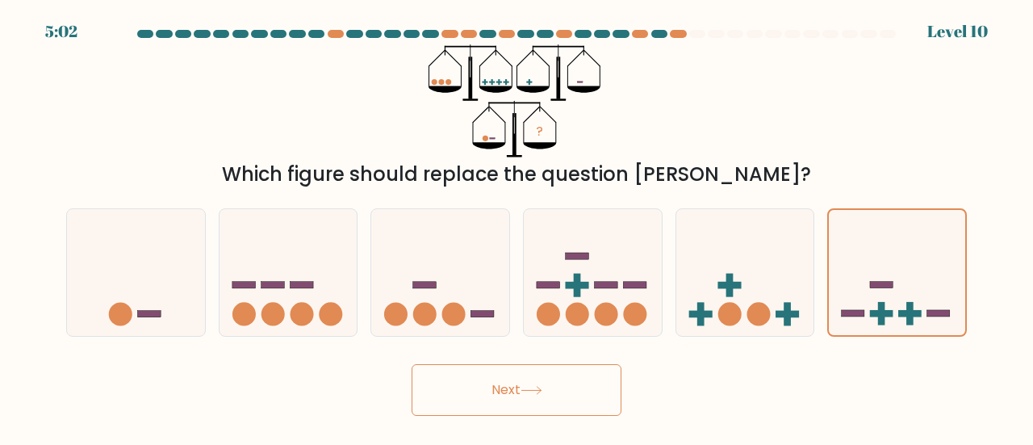
click at [480, 386] on button "Next" at bounding box center [517, 390] width 210 height 52
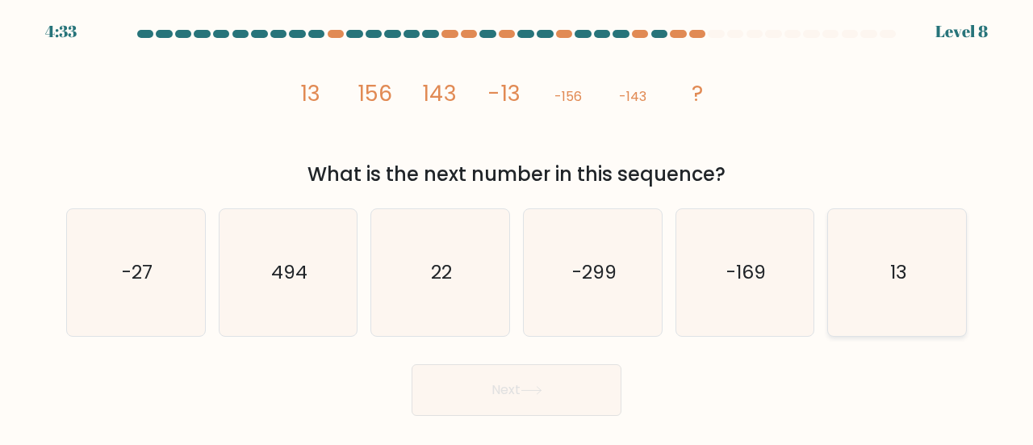
click at [914, 280] on icon "13" at bounding box center [897, 272] width 127 height 127
click at [517, 227] on input "f. 13" at bounding box center [517, 225] width 1 height 4
radio input "true"
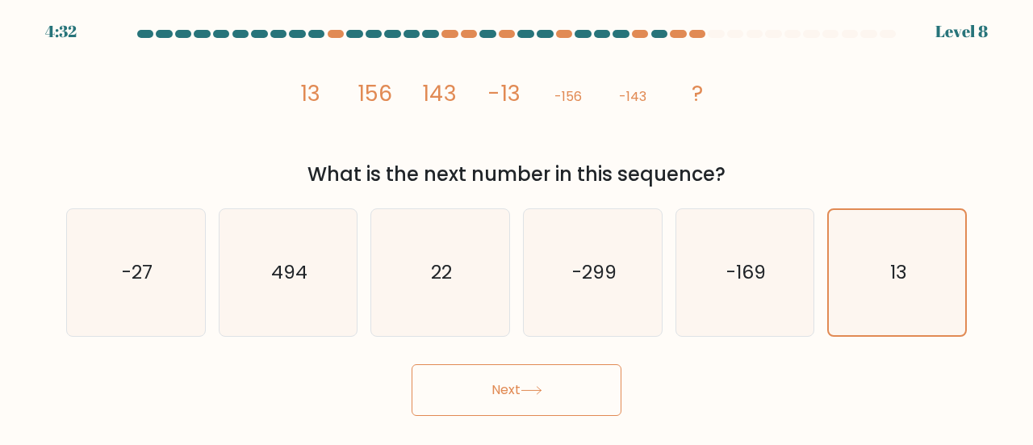
click at [542, 382] on button "Next" at bounding box center [517, 390] width 210 height 52
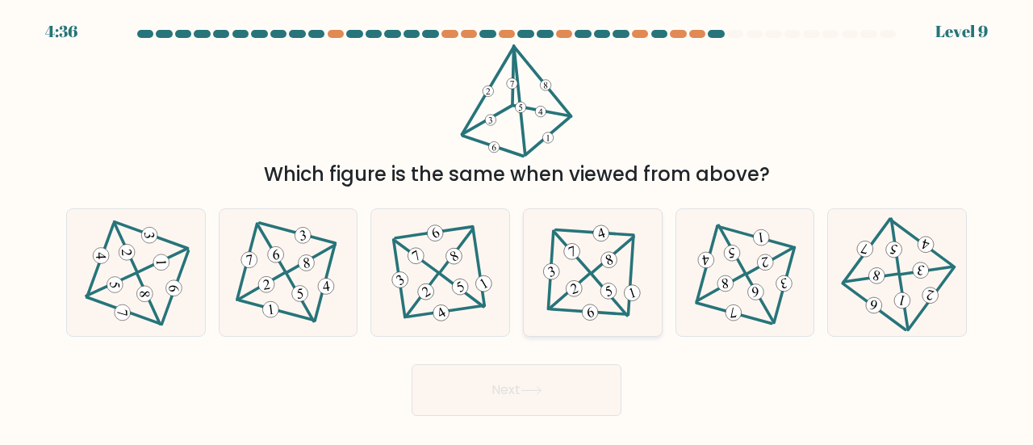
click at [580, 224] on icon at bounding box center [592, 272] width 103 height 101
click at [517, 224] on input "d." at bounding box center [517, 225] width 1 height 4
radio input "true"
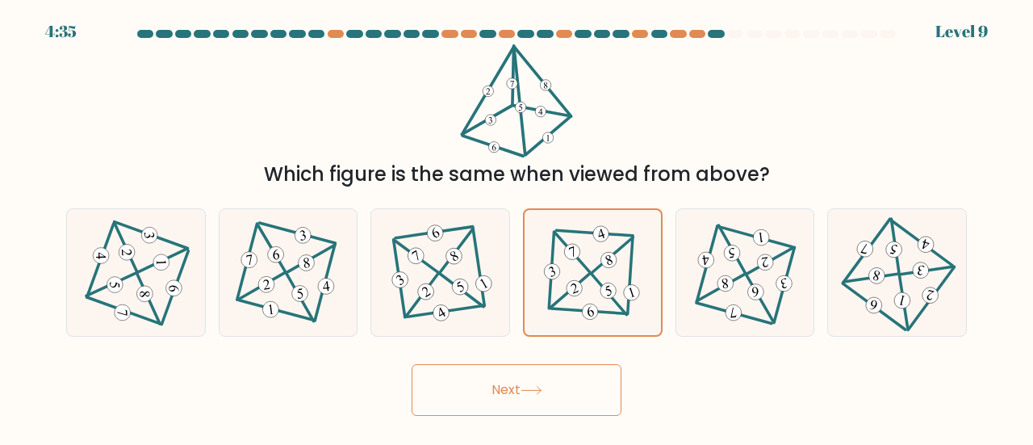
click at [521, 402] on button "Next" at bounding box center [517, 390] width 210 height 52
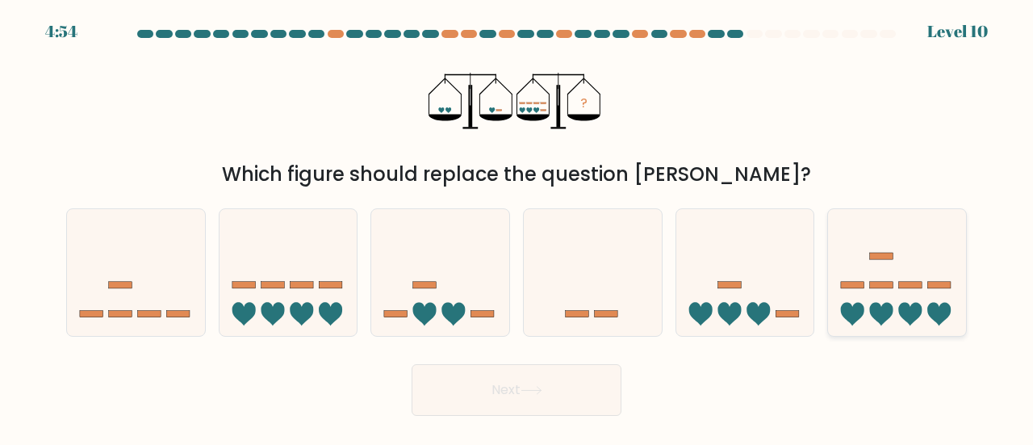
click at [836, 247] on icon at bounding box center [897, 273] width 138 height 114
click at [517, 227] on input "f." at bounding box center [517, 225] width 1 height 4
radio input "true"
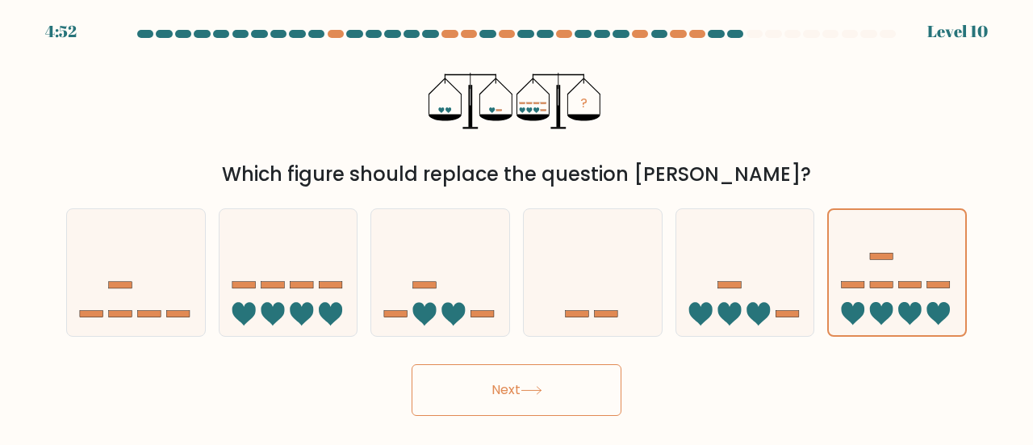
click at [582, 385] on button "Next" at bounding box center [517, 390] width 210 height 52
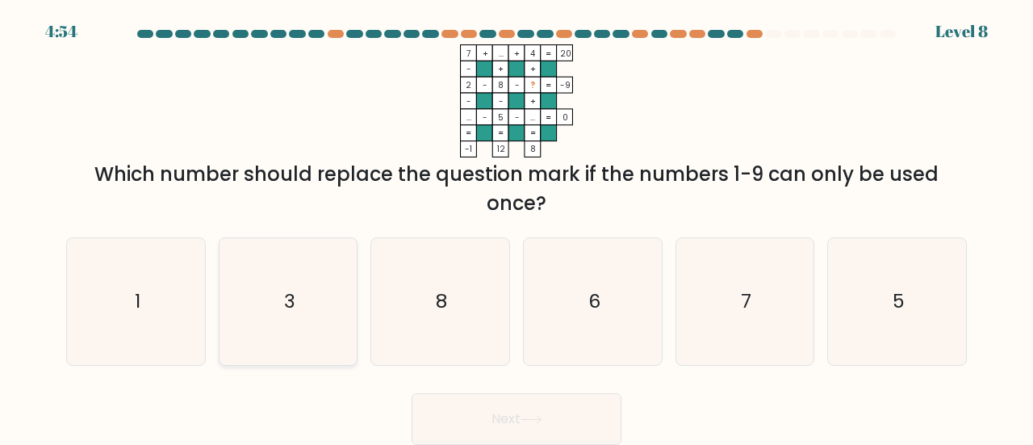
click at [295, 282] on icon "3" at bounding box center [288, 301] width 127 height 127
click at [517, 227] on input "b. 3" at bounding box center [517, 225] width 1 height 4
radio input "true"
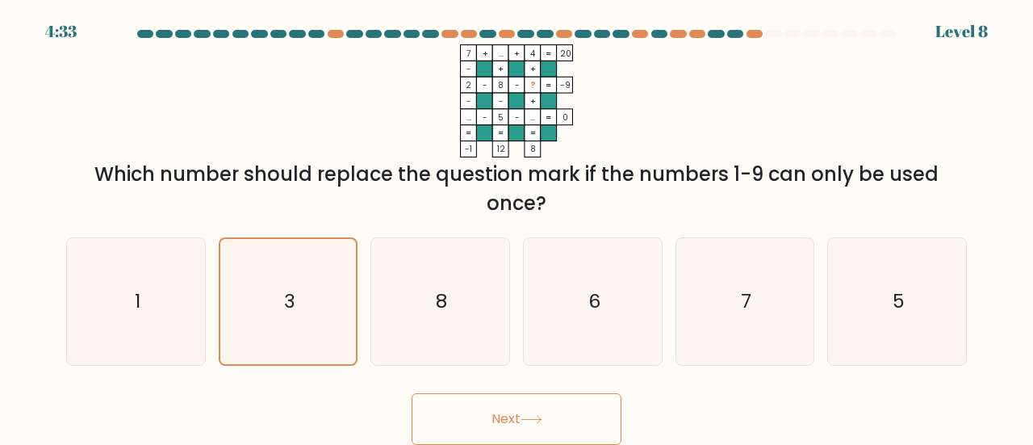
click at [479, 412] on button "Next" at bounding box center [517, 419] width 210 height 52
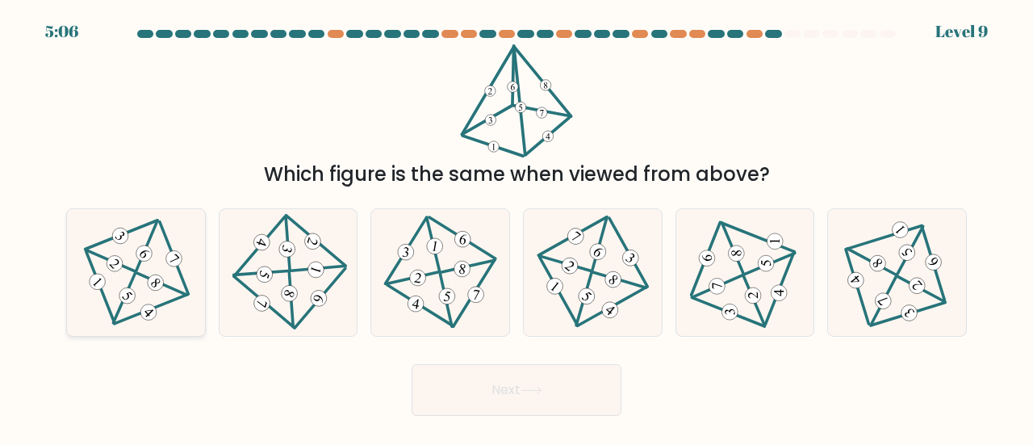
click at [95, 255] on 199 at bounding box center [110, 260] width 48 height 21
click at [517, 227] on input "a." at bounding box center [517, 225] width 1 height 4
radio input "true"
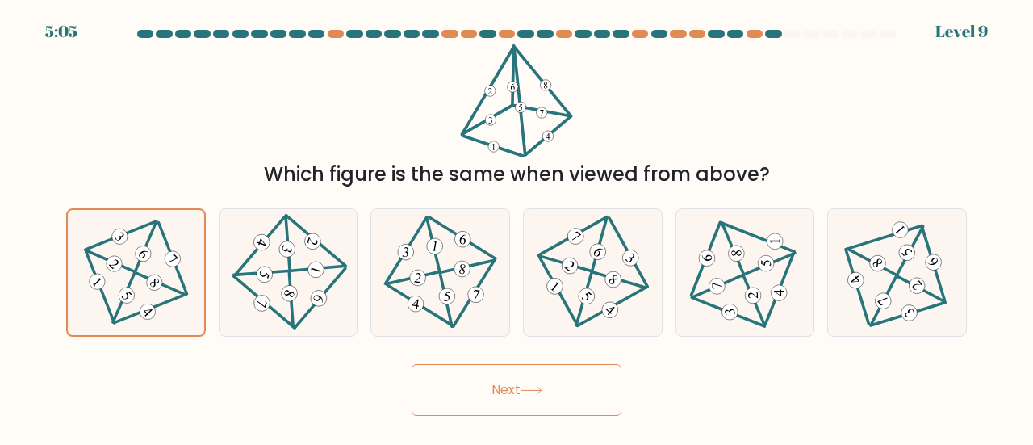
click at [505, 390] on button "Next" at bounding box center [517, 390] width 210 height 52
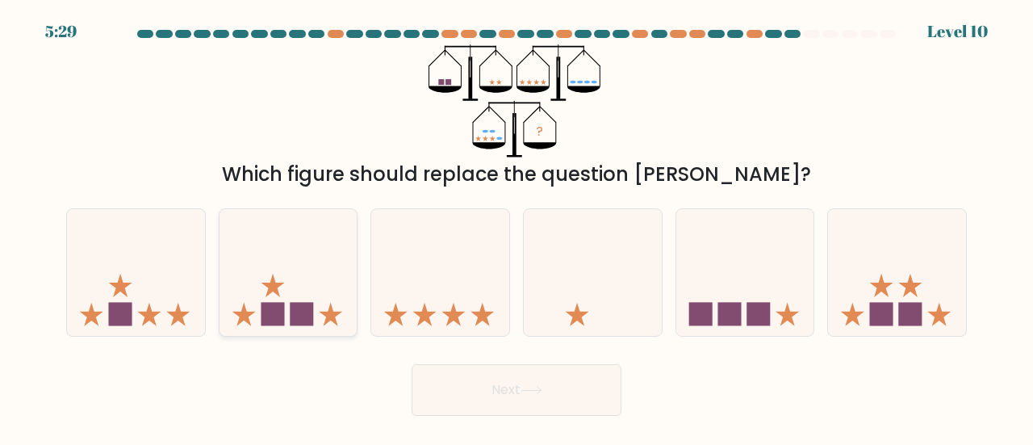
click at [290, 291] on icon at bounding box center [289, 273] width 138 height 114
click at [517, 227] on input "b." at bounding box center [517, 225] width 1 height 4
radio input "true"
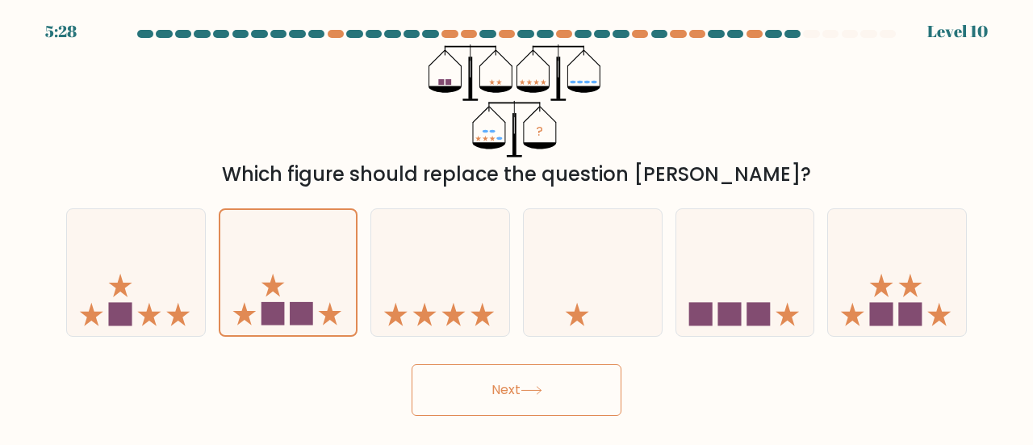
click at [470, 395] on button "Next" at bounding box center [517, 390] width 210 height 52
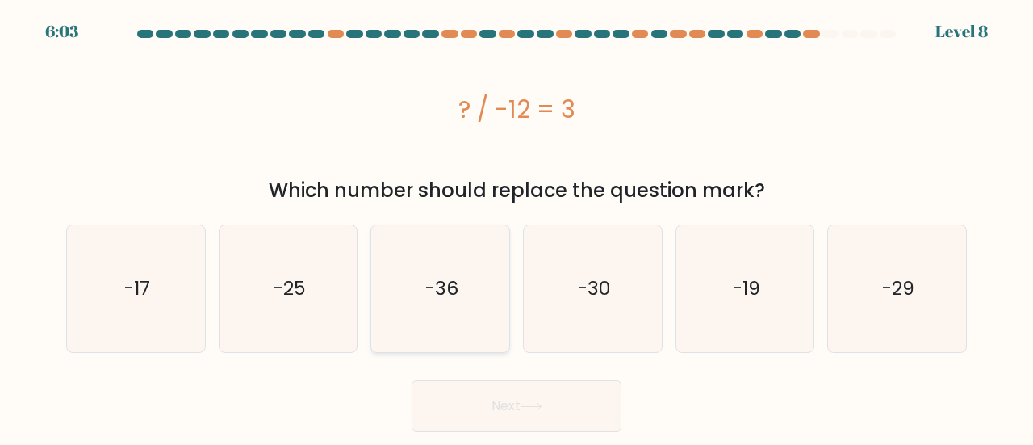
click at [421, 297] on icon "-36" at bounding box center [440, 288] width 127 height 127
click at [517, 227] on input "c. -36" at bounding box center [517, 225] width 1 height 4
radio input "true"
click at [479, 417] on button "Next" at bounding box center [517, 406] width 210 height 52
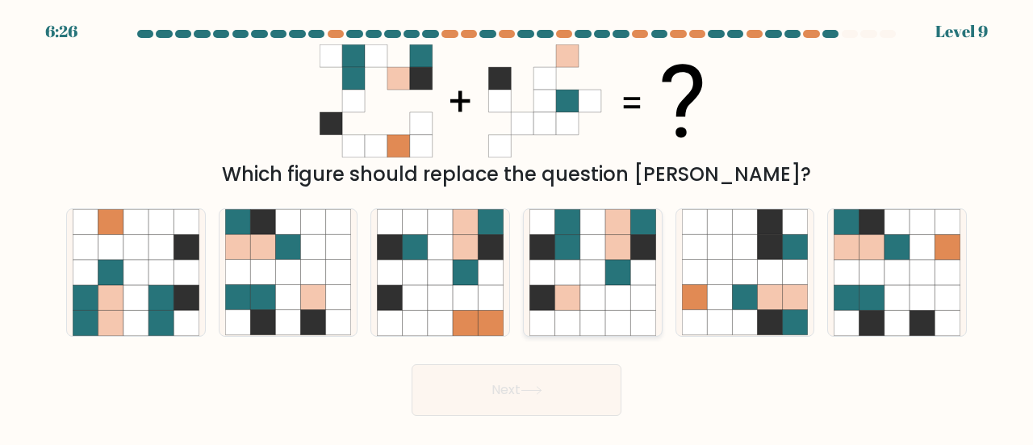
click at [594, 304] on icon at bounding box center [592, 297] width 25 height 25
click at [517, 227] on input "d." at bounding box center [517, 225] width 1 height 4
radio input "true"
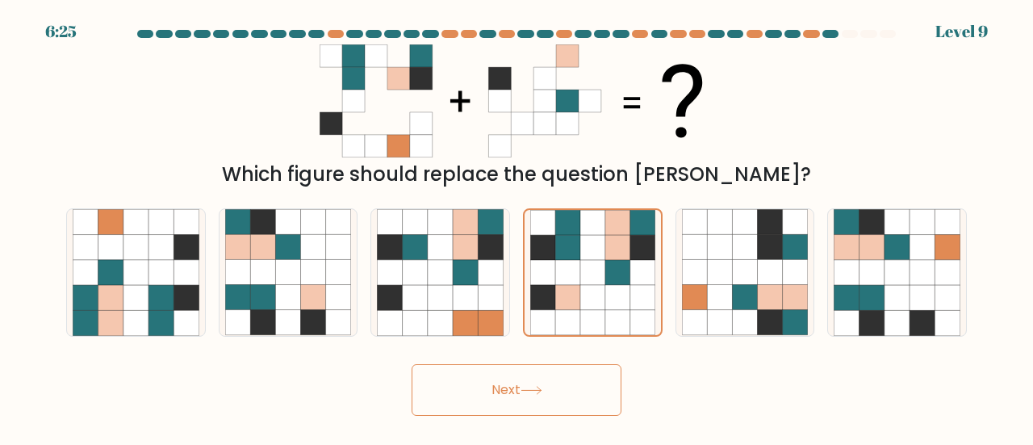
click at [583, 396] on button "Next" at bounding box center [517, 390] width 210 height 52
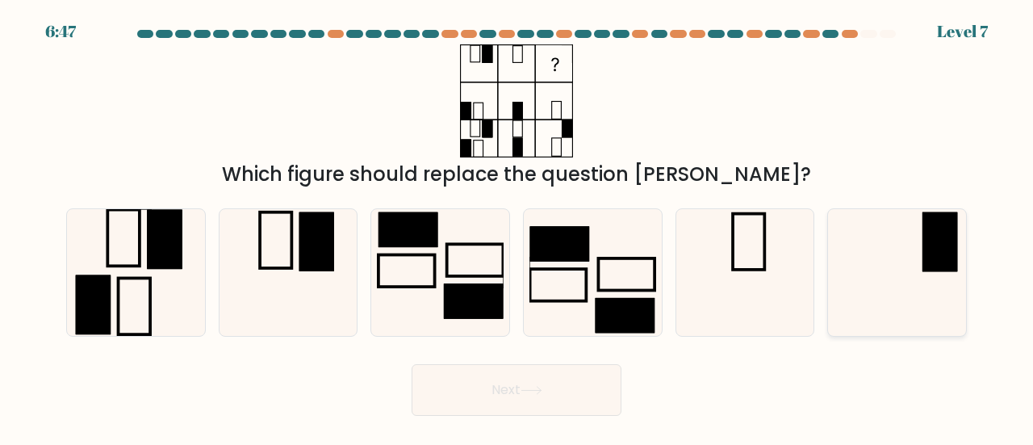
click at [944, 254] on rect at bounding box center [940, 241] width 35 height 59
click at [517, 227] on input "f." at bounding box center [517, 225] width 1 height 4
radio input "true"
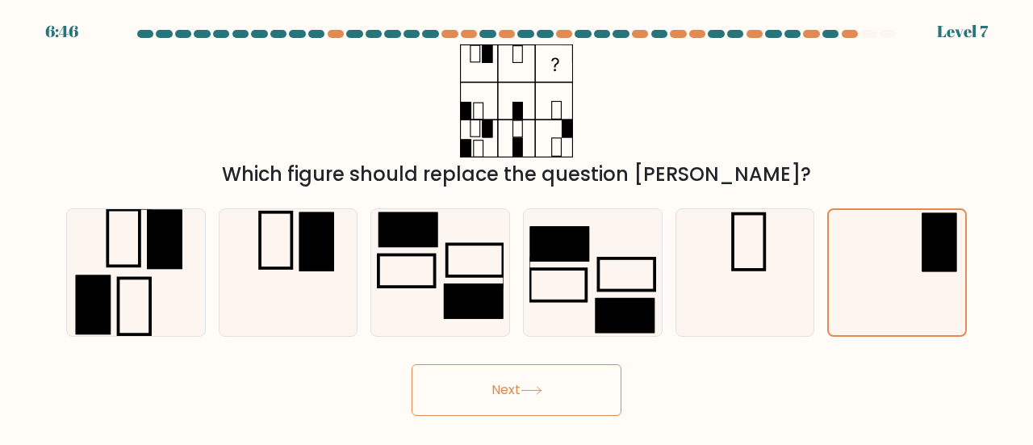
click at [601, 379] on button "Next" at bounding box center [517, 390] width 210 height 52
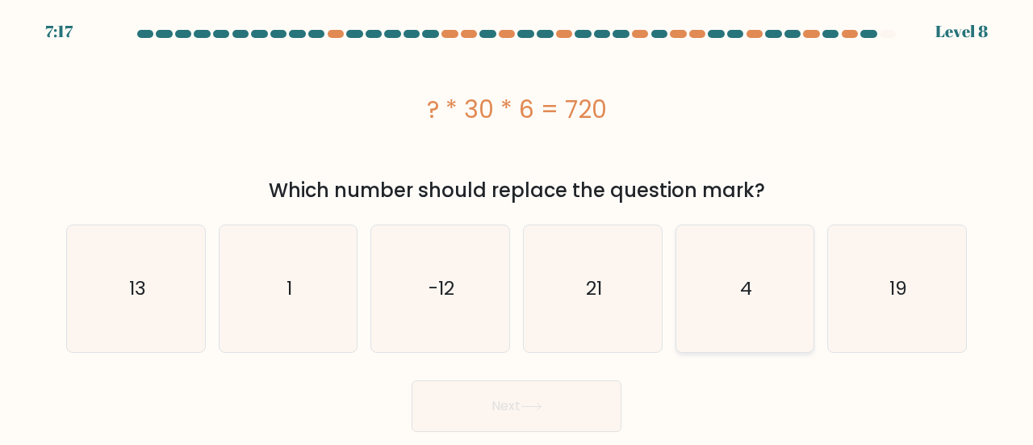
click at [758, 295] on icon "4" at bounding box center [745, 288] width 127 height 127
click at [517, 227] on input "e. 4" at bounding box center [517, 225] width 1 height 4
radio input "true"
click at [563, 419] on button "Next" at bounding box center [517, 406] width 210 height 52
click at [746, 280] on text "4" at bounding box center [746, 288] width 12 height 26
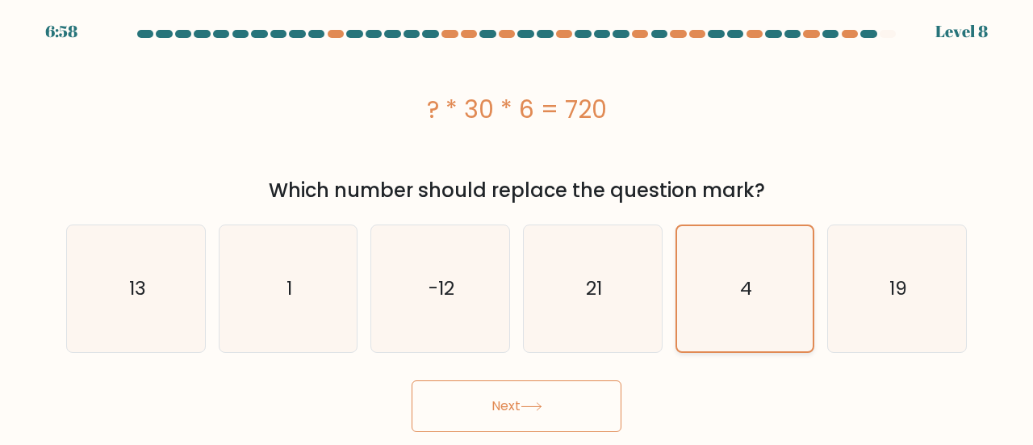
click at [517, 227] on input "e. 4" at bounding box center [517, 225] width 1 height 4
click at [560, 402] on button "Next" at bounding box center [517, 406] width 210 height 52
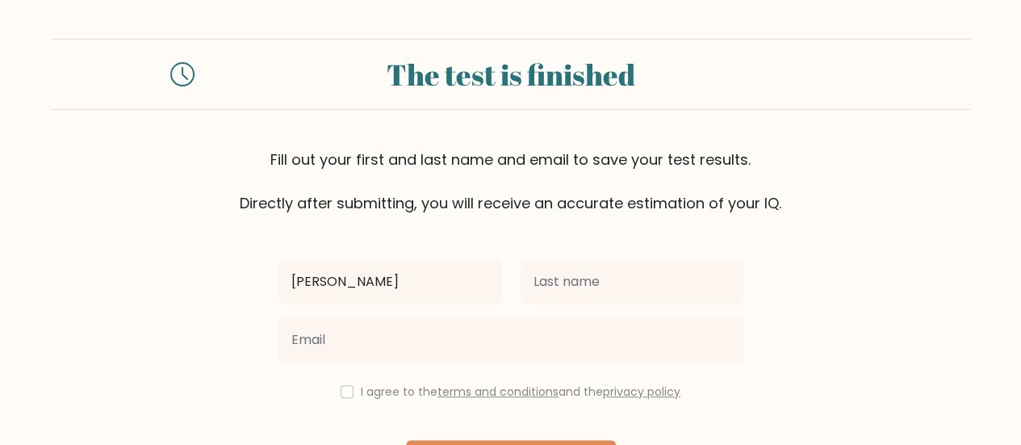
type input "[PERSON_NAME]"
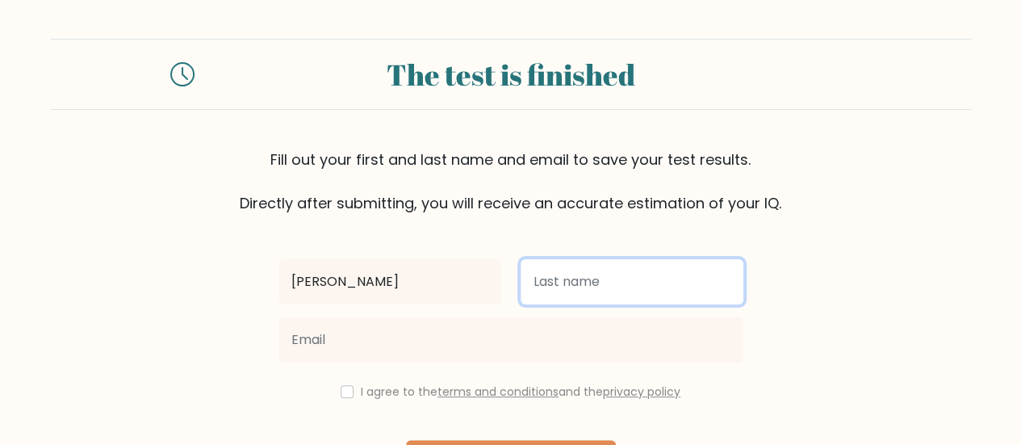
click at [616, 262] on input "text" at bounding box center [632, 281] width 223 height 45
type input "Ayuningtyas"
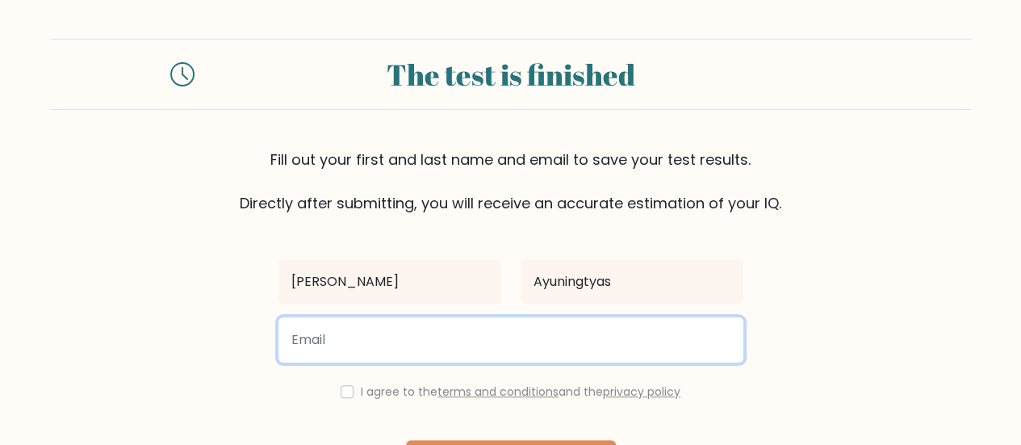
click at [521, 337] on input "email" at bounding box center [510, 339] width 465 height 45
type input "sekarkengkong@gmail.com"
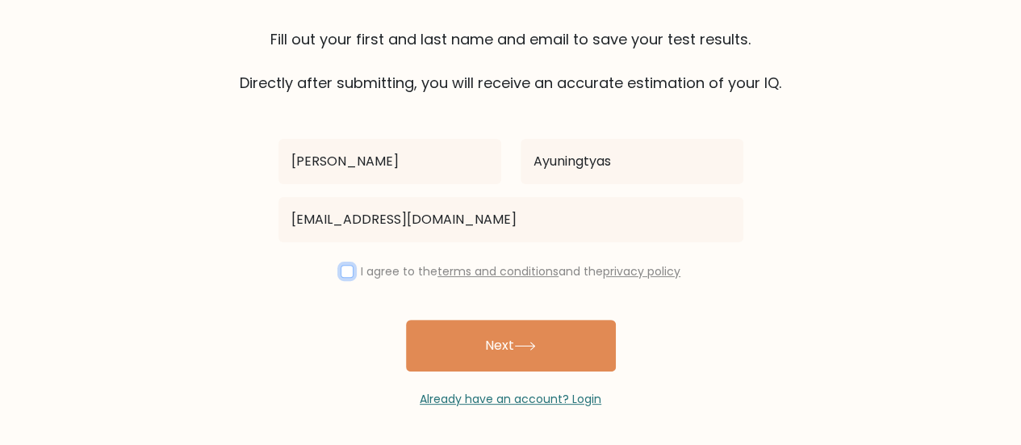
click at [344, 272] on input "checkbox" at bounding box center [347, 271] width 13 height 13
checkbox input "true"
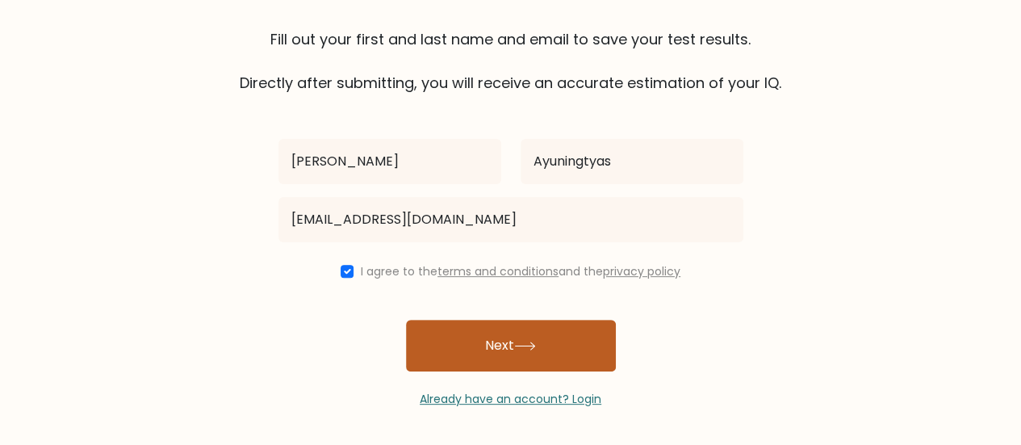
click at [498, 331] on button "Next" at bounding box center [511, 346] width 210 height 52
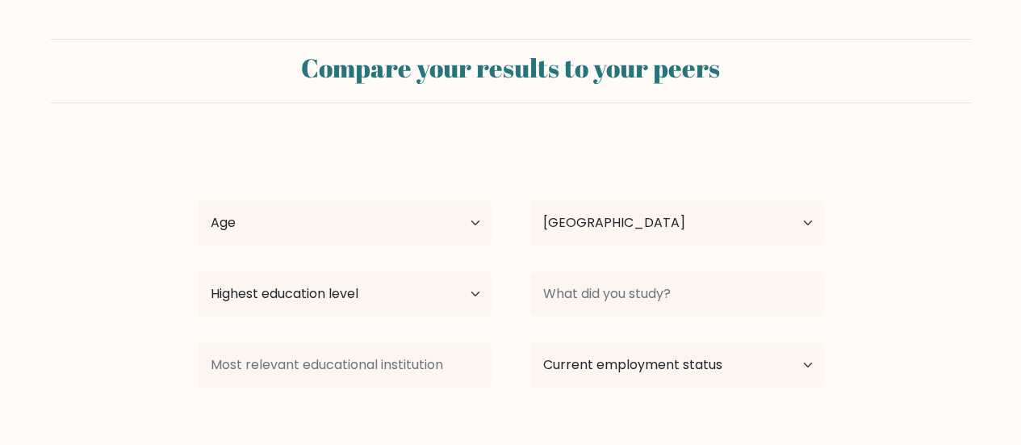
select select "ID"
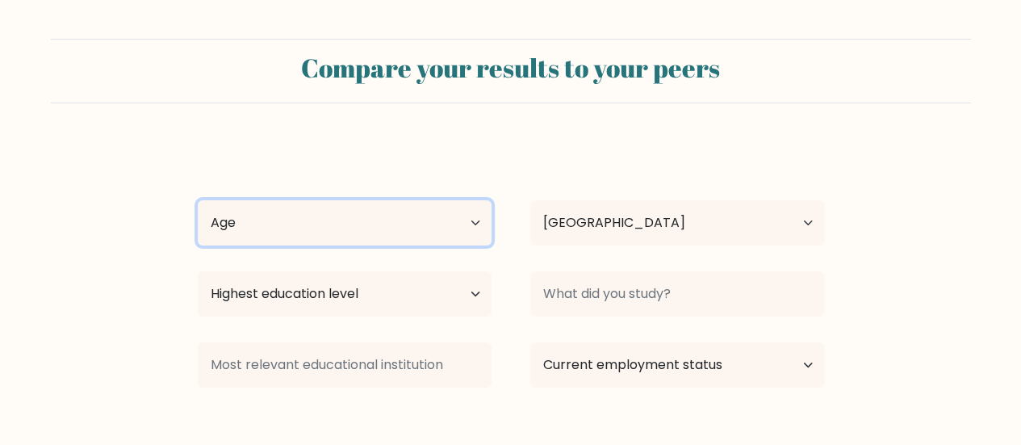
click at [426, 220] on select "Age Under 18 years old 18-24 years old 25-34 years old 35-44 years old 45-54 ye…" at bounding box center [345, 222] width 294 height 45
select select "18_24"
click at [198, 200] on select "Age Under 18 years old 18-24 years old 25-34 years old 35-44 years old 45-54 ye…" at bounding box center [345, 222] width 294 height 45
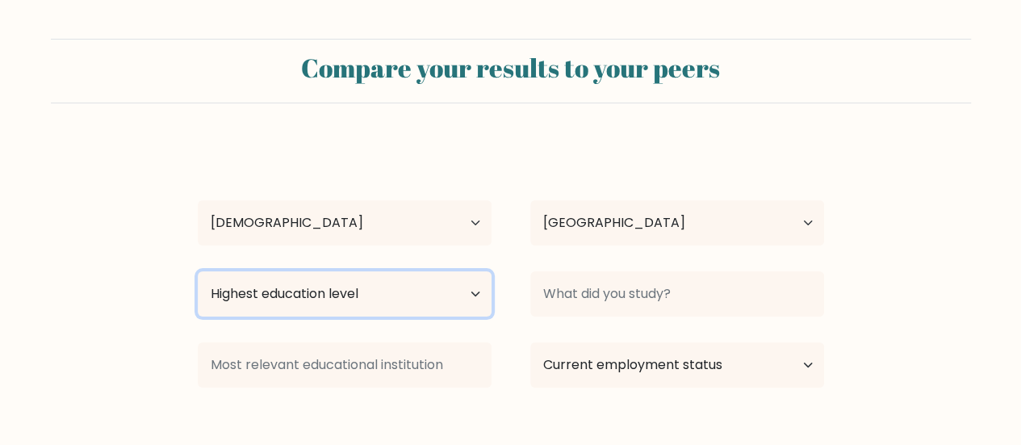
click at [386, 299] on select "Highest education level No schooling Primary Lower Secondary Upper Secondary Oc…" at bounding box center [345, 293] width 294 height 45
select select "bachelors_degree"
click at [198, 271] on select "Highest education level No schooling Primary Lower Secondary Upper Secondary Oc…" at bounding box center [345, 293] width 294 height 45
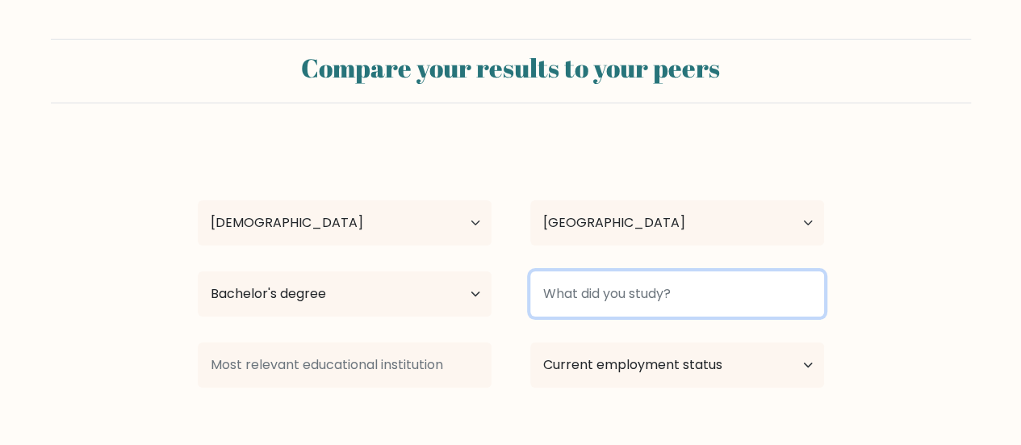
click at [604, 284] on input at bounding box center [677, 293] width 294 height 45
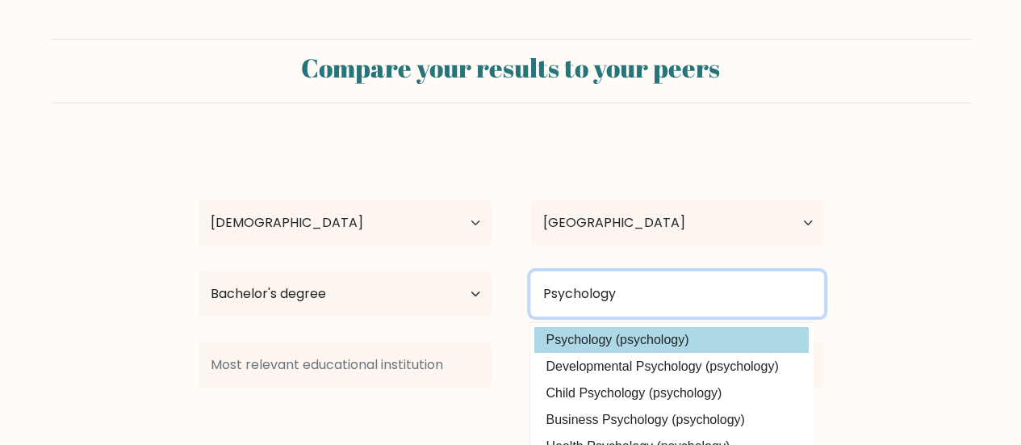
type input "Psychology"
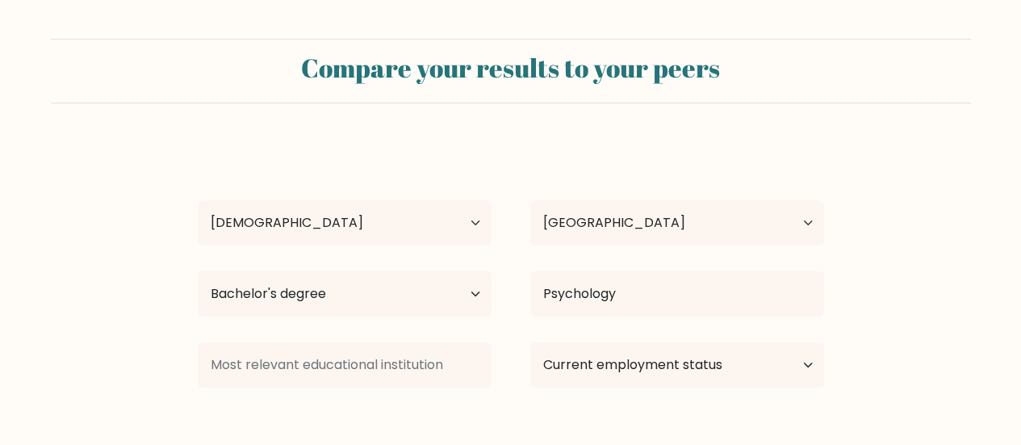
click at [609, 335] on div "Sekar Ayuningtyas Age Under 18 years old 18-24 years old 25-34 years old 35-44 …" at bounding box center [511, 319] width 646 height 355
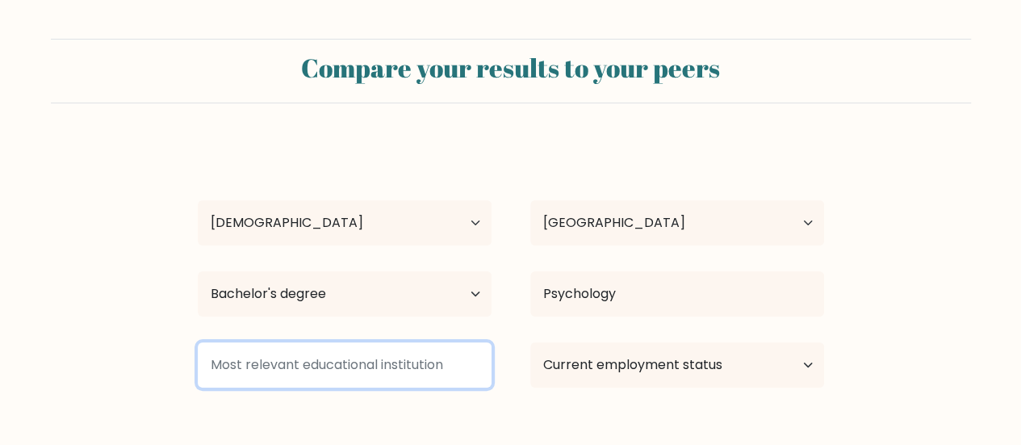
click at [388, 368] on input at bounding box center [345, 364] width 294 height 45
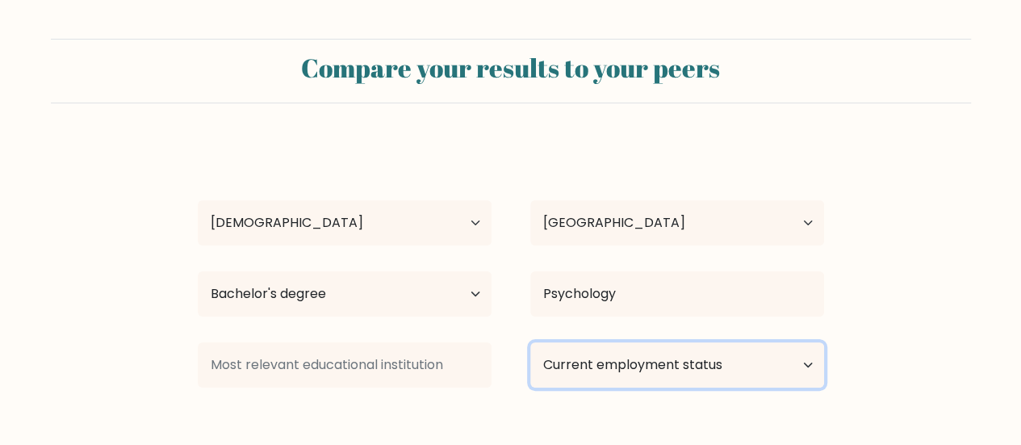
click at [578, 359] on select "Current employment status Employed Student Retired Other / prefer not to answer" at bounding box center [677, 364] width 294 height 45
click at [697, 361] on select "Current employment status Employed Student Retired Other / prefer not to answer" at bounding box center [677, 364] width 294 height 45
select select "other"
click at [530, 342] on select "Current employment status Employed Student Retired Other / prefer not to answer" at bounding box center [677, 364] width 294 height 45
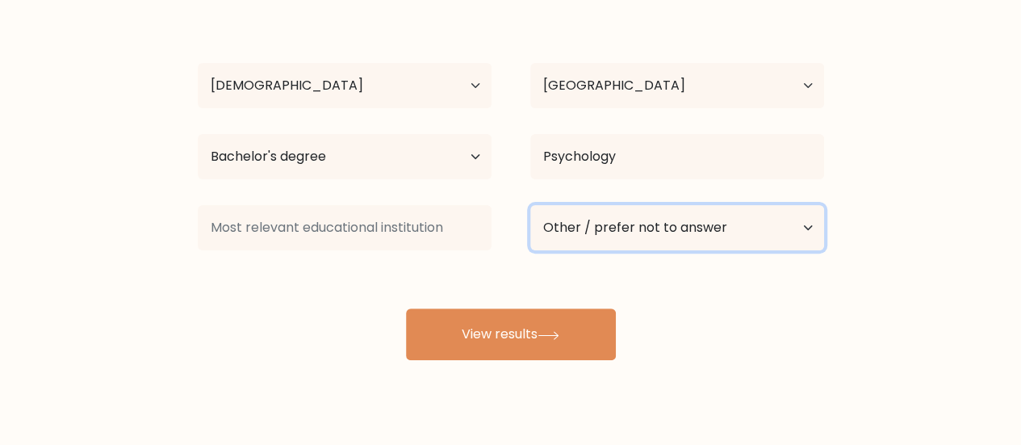
scroll to position [140, 0]
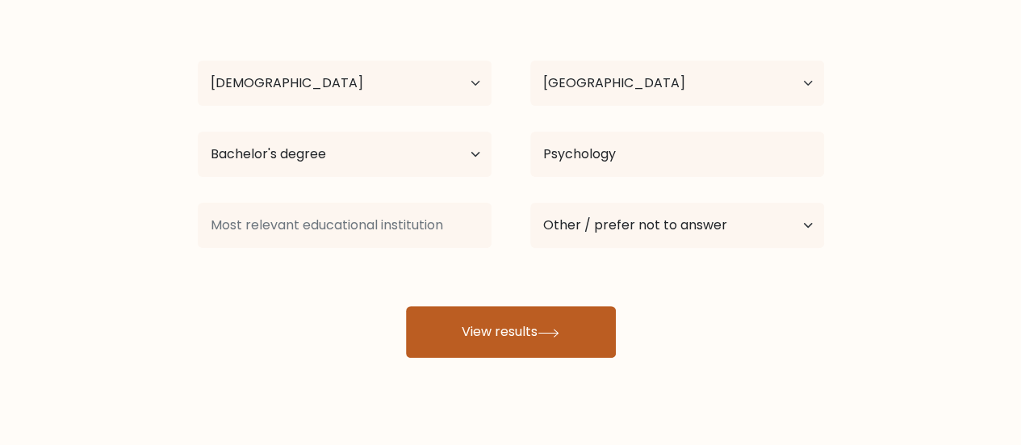
click at [496, 341] on button "View results" at bounding box center [511, 332] width 210 height 52
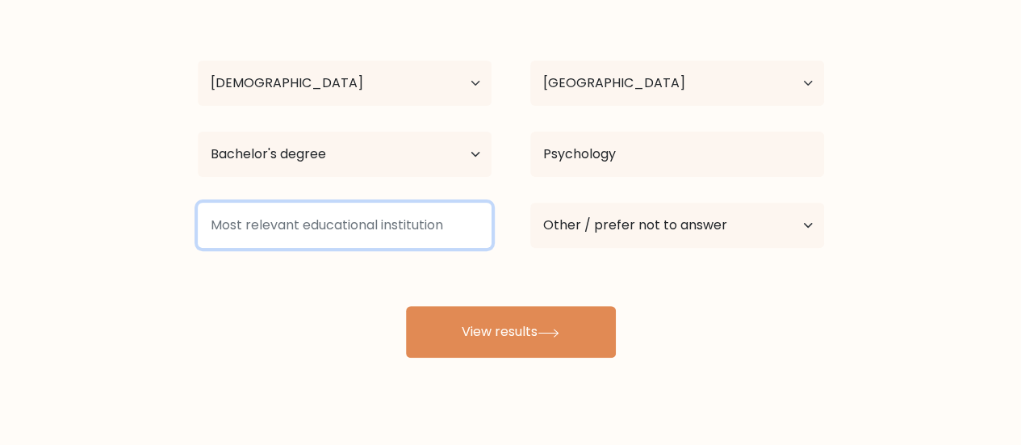
drag, startPoint x: 445, startPoint y: 227, endPoint x: 295, endPoint y: 216, distance: 150.6
click at [295, 216] on input at bounding box center [345, 225] width 294 height 45
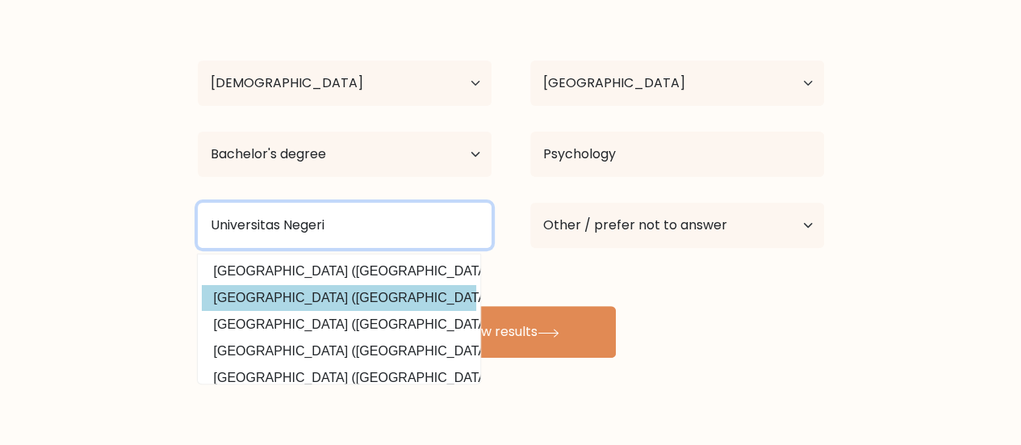
type input "Universitas Negeri"
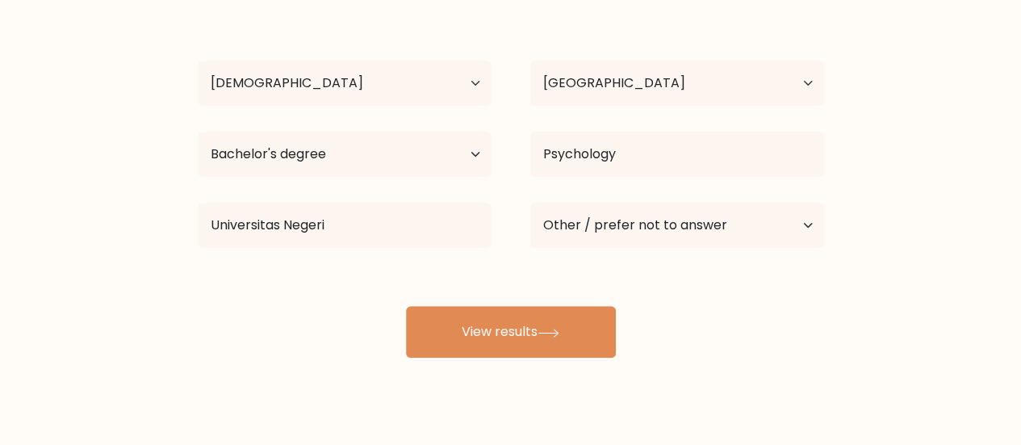
click at [379, 296] on div "Sekar Ayuningtyas Age Under 18 years old 18-24 years old 25-34 years old 35-44 …" at bounding box center [511, 179] width 646 height 355
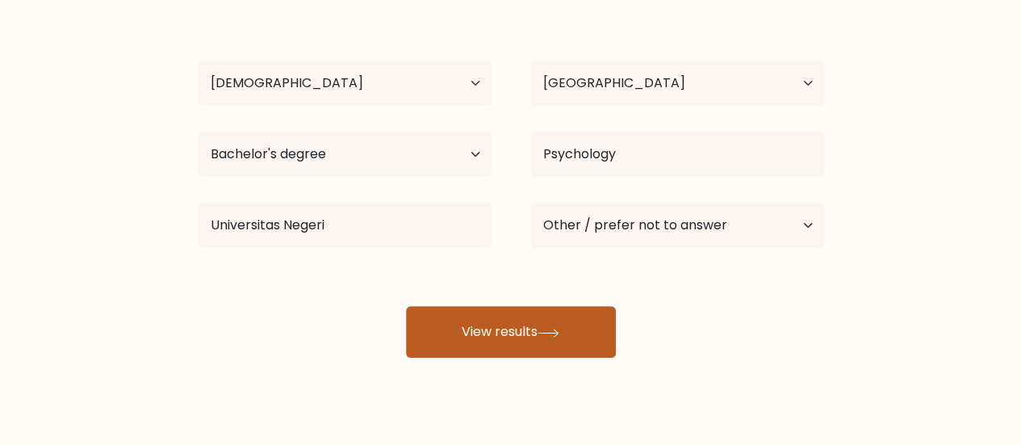
click at [487, 339] on button "View results" at bounding box center [511, 332] width 210 height 52
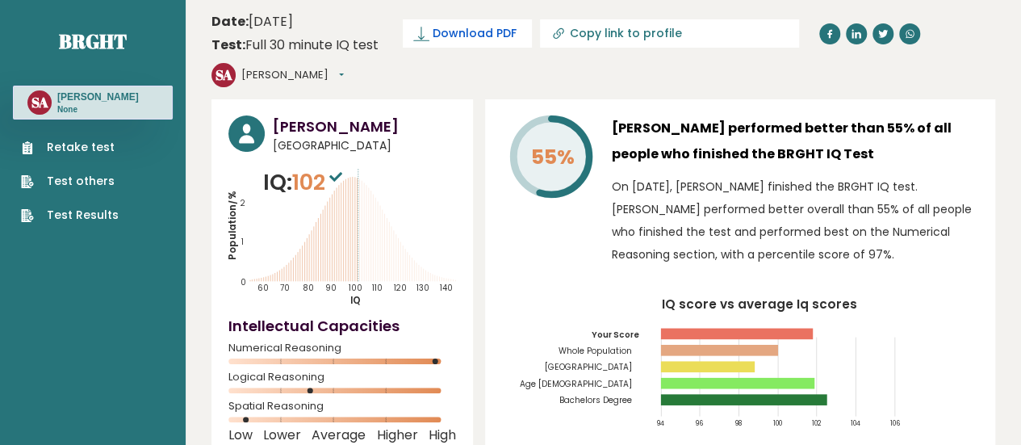
click at [462, 31] on span "Download PDF" at bounding box center [475, 33] width 84 height 17
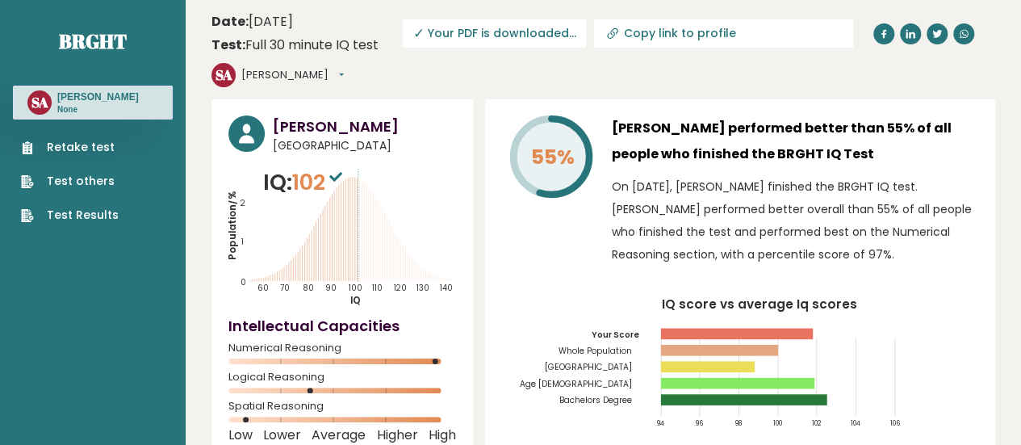
click at [279, 72] on button "[PERSON_NAME]" at bounding box center [292, 75] width 103 height 16
click at [420, 71] on header "Date: October 10, 2025 Test: Full 30 minute IQ test Download PDF Downloading...…" at bounding box center [603, 49] width 784 height 83
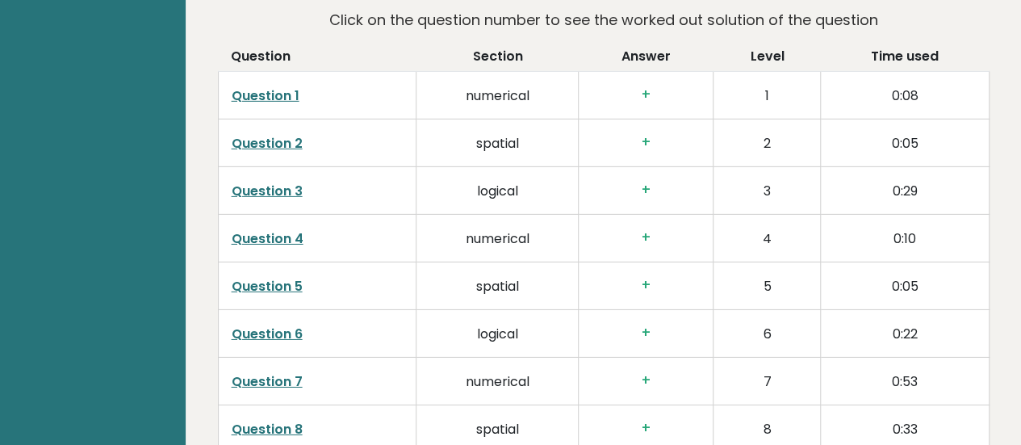
scroll to position [2510, 0]
click at [269, 276] on link "Question 5" at bounding box center [267, 285] width 71 height 19
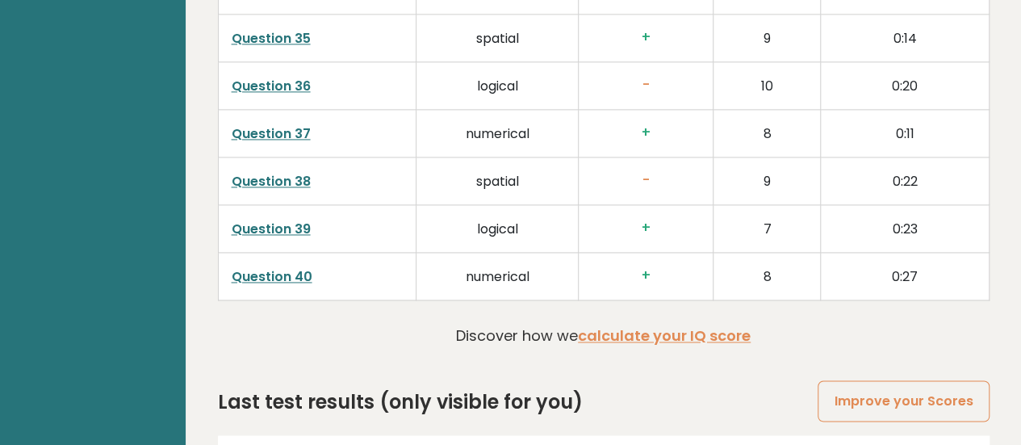
scroll to position [4260, 0]
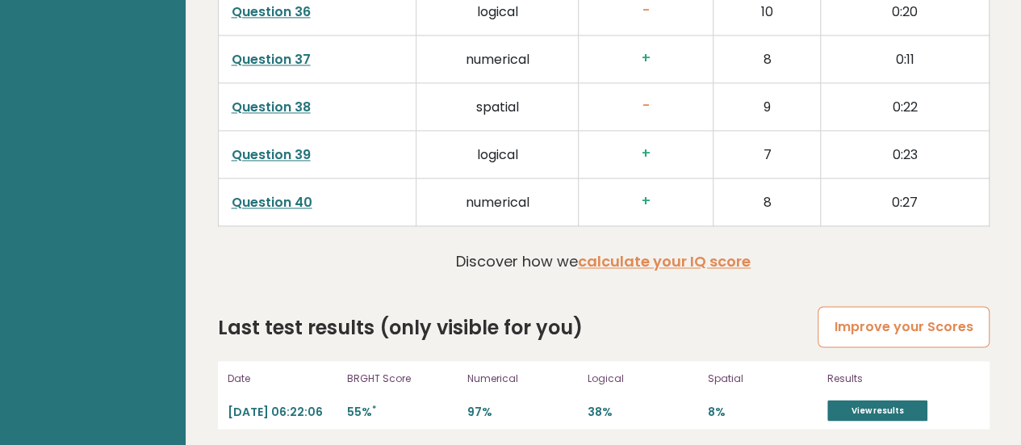
click at [862, 316] on link "Improve your Scores" at bounding box center [903, 326] width 171 height 41
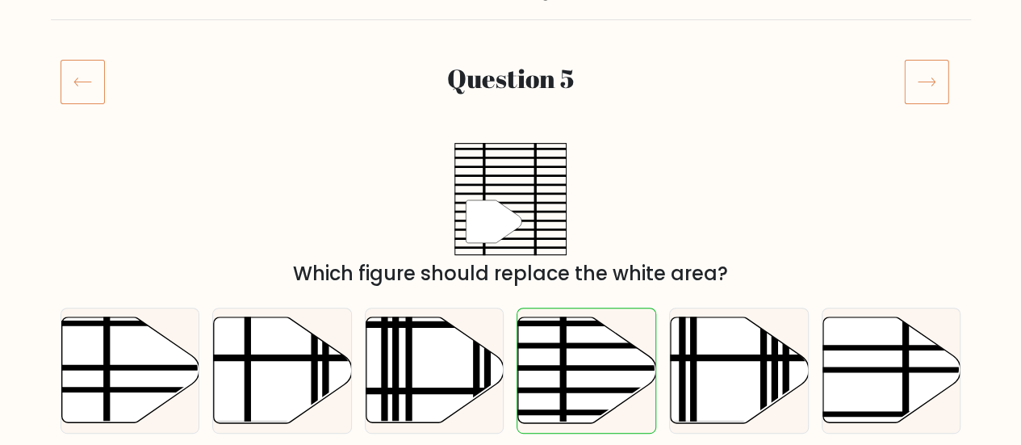
scroll to position [164, 0]
